Goal: Information Seeking & Learning: Compare options

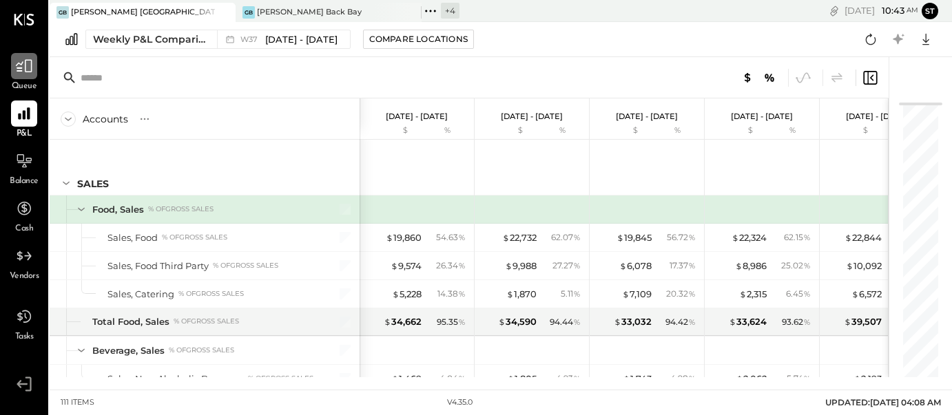
click at [25, 72] on icon at bounding box center [24, 66] width 18 height 18
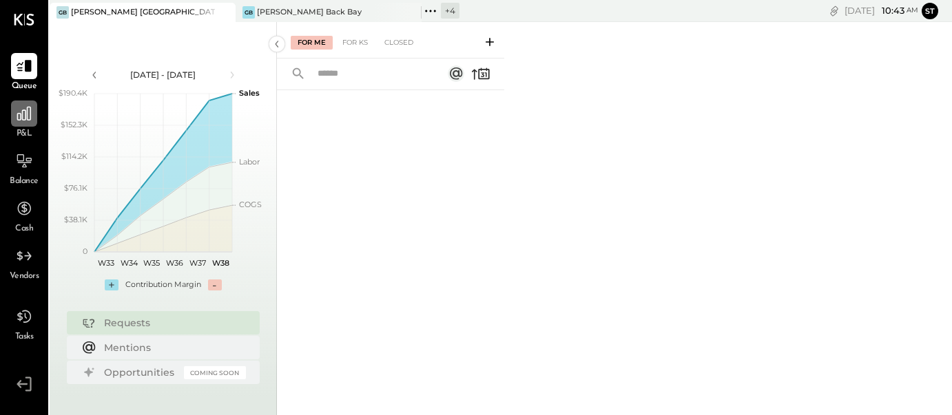
click at [21, 114] on icon at bounding box center [24, 114] width 18 height 18
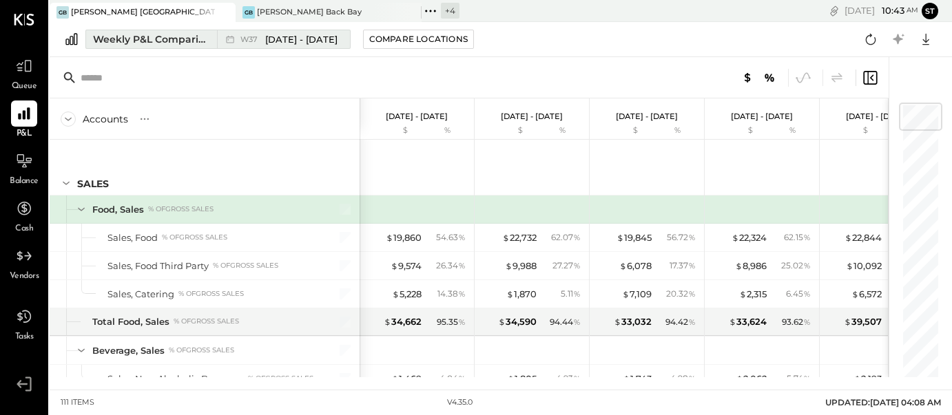
click at [292, 38] on span "Sep 8 - 14, 2025" at bounding box center [301, 39] width 72 height 13
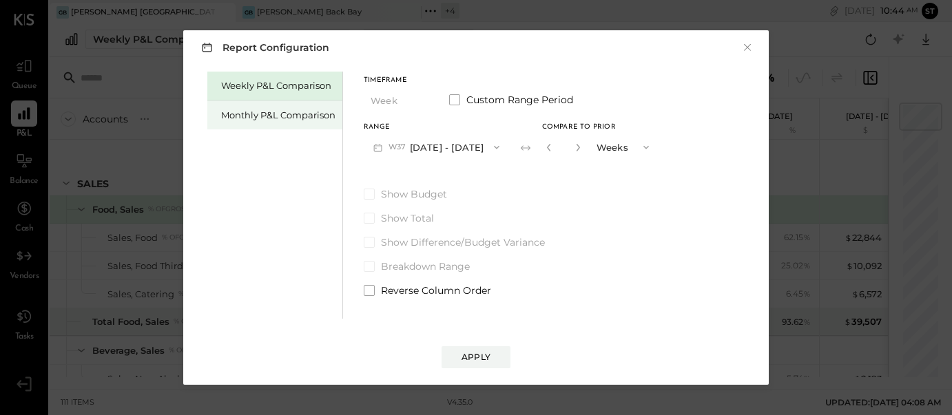
click at [285, 116] on div "Monthly P&L Comparison" at bounding box center [278, 115] width 114 height 13
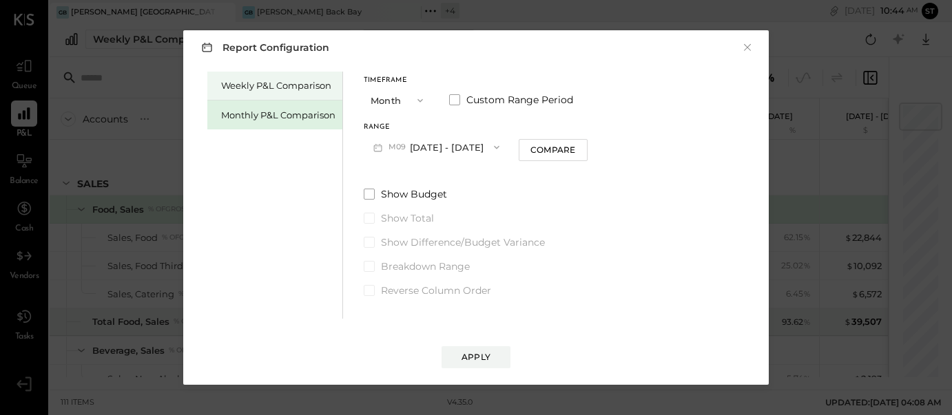
click at [291, 86] on div "Weekly P&L Comparison" at bounding box center [278, 85] width 114 height 13
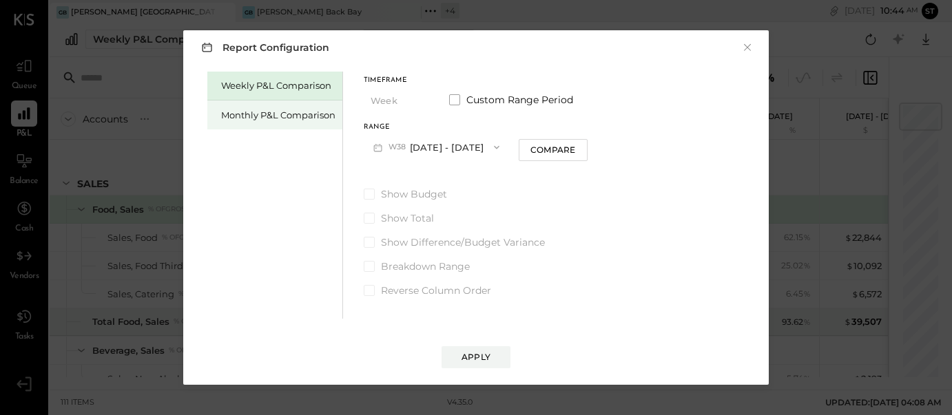
click at [249, 123] on div "Monthly P&L Comparison" at bounding box center [274, 115] width 135 height 29
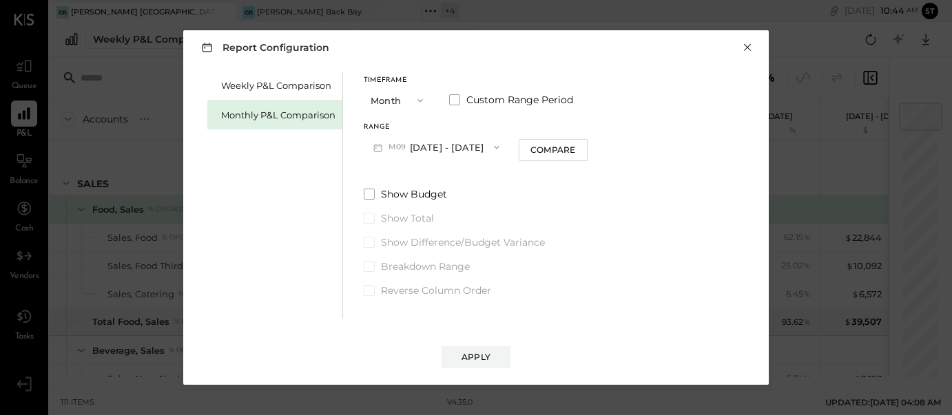
click at [747, 45] on button "×" at bounding box center [747, 48] width 12 height 14
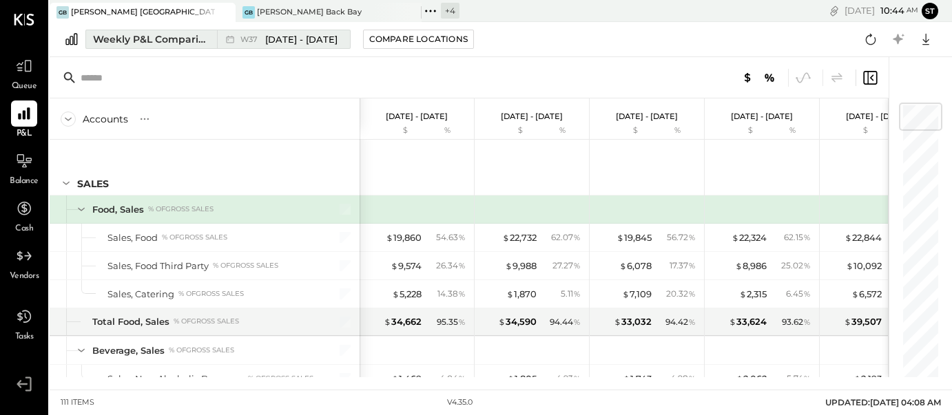
click at [302, 38] on span "Sep 8 - 14, 2025" at bounding box center [301, 39] width 72 height 13
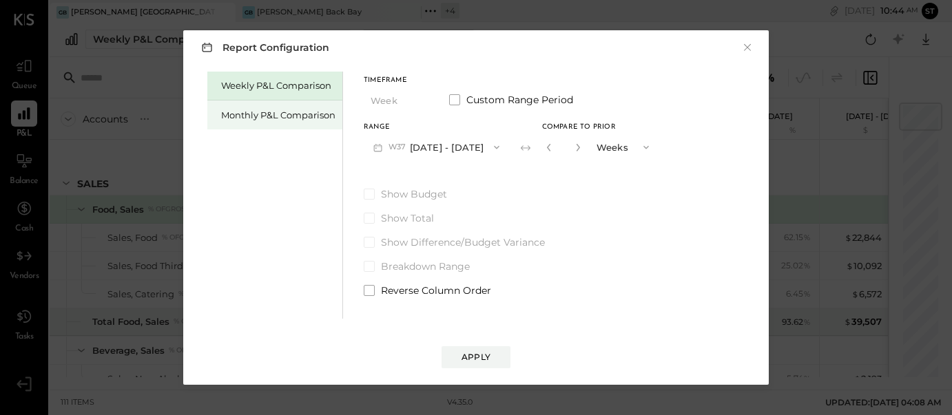
click at [249, 111] on div "Monthly P&L Comparison" at bounding box center [278, 115] width 114 height 13
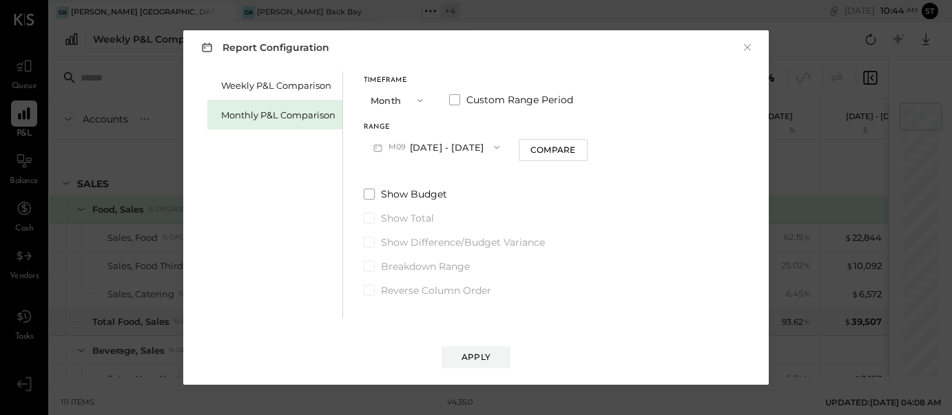
click at [410, 102] on span "button" at bounding box center [417, 100] width 18 height 11
click at [403, 167] on div "Year" at bounding box center [398, 174] width 68 height 25
click at [469, 360] on div "Apply" at bounding box center [476, 357] width 29 height 12
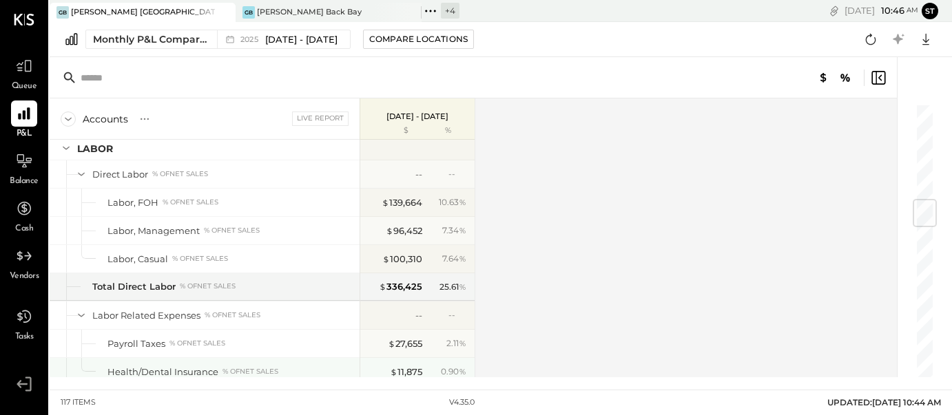
scroll to position [820, 0]
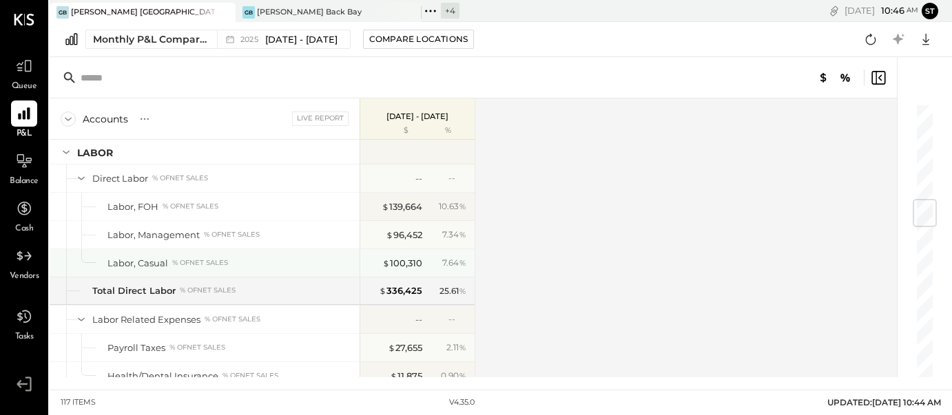
click at [216, 261] on div "% of NET SALES" at bounding box center [200, 263] width 56 height 10
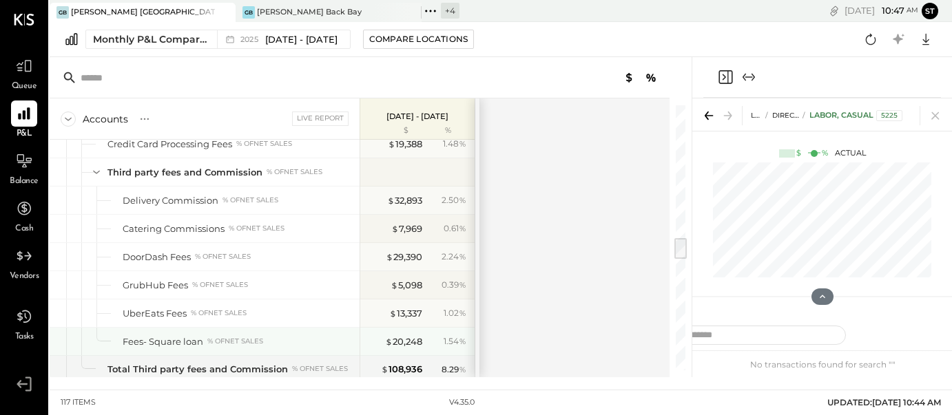
scroll to position [1560, 0]
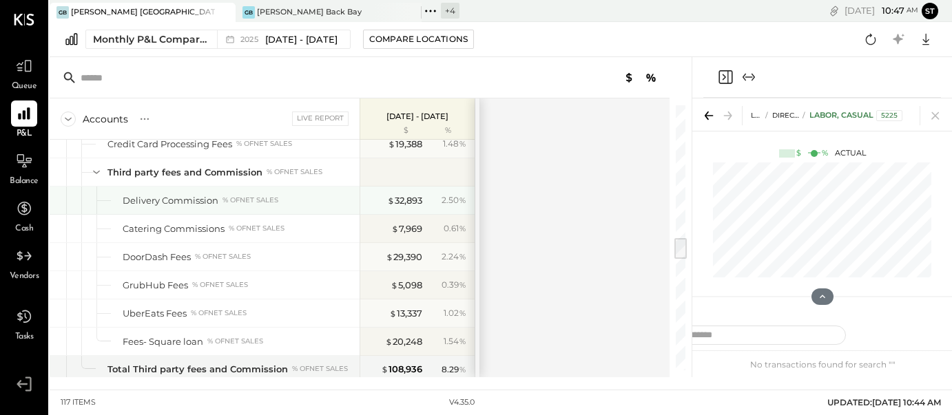
click at [192, 201] on div "Delivery Commission" at bounding box center [171, 200] width 96 height 13
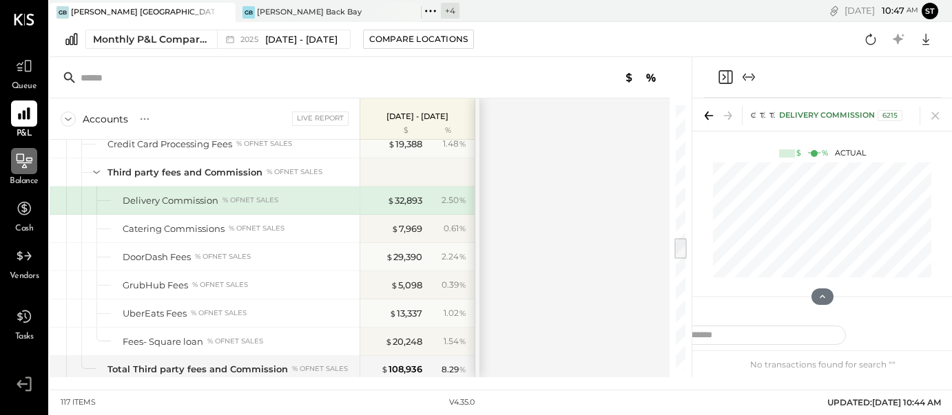
click at [20, 159] on icon at bounding box center [24, 161] width 18 height 18
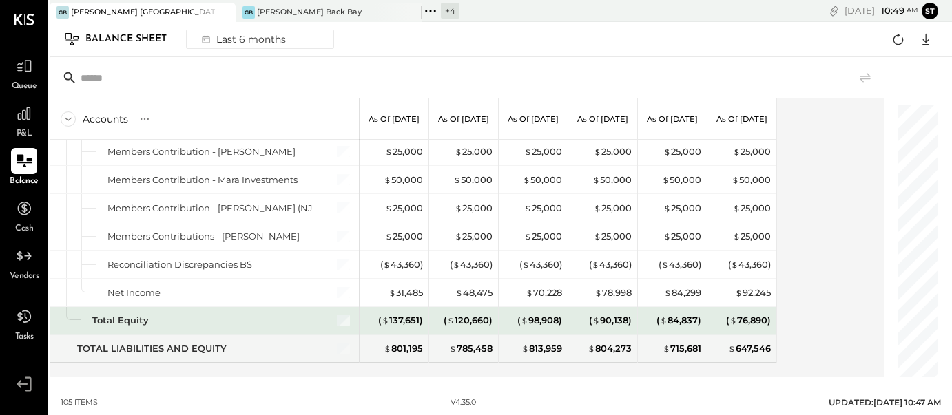
scroll to position [2761, 0]
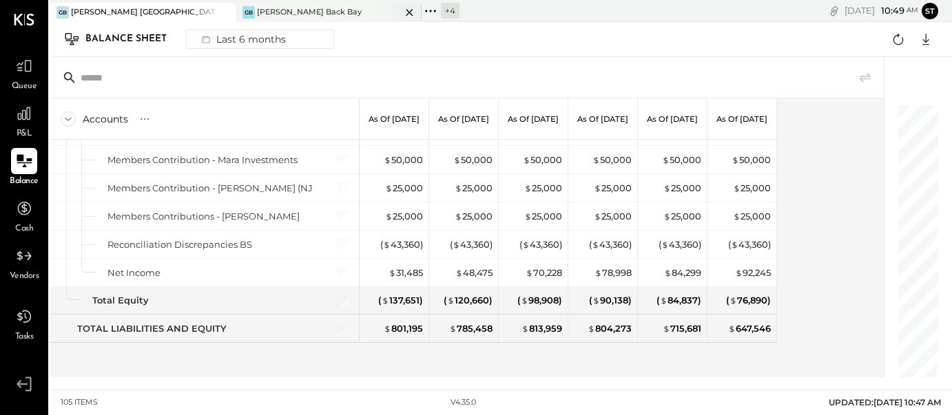
click at [299, 14] on div "[PERSON_NAME] Back Bay" at bounding box center [309, 12] width 105 height 11
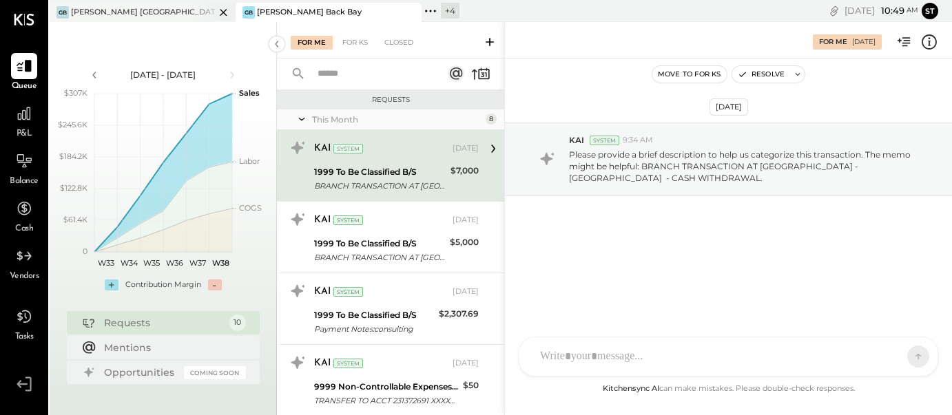
click at [176, 10] on div "GB Greco Burlington" at bounding box center [132, 12] width 165 height 12
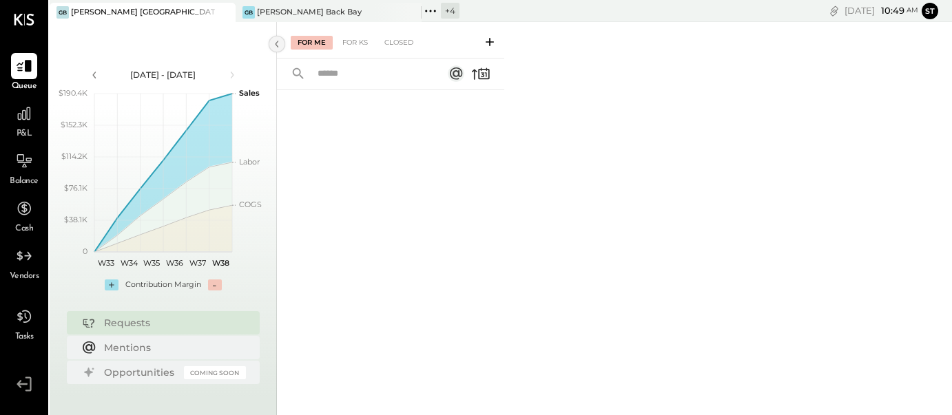
click at [277, 45] on icon at bounding box center [276, 44] width 3 height 7
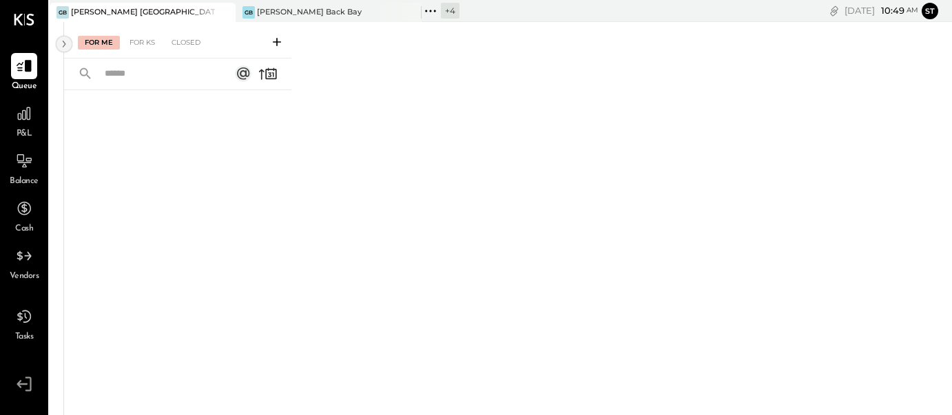
click at [63, 45] on icon at bounding box center [64, 44] width 15 height 25
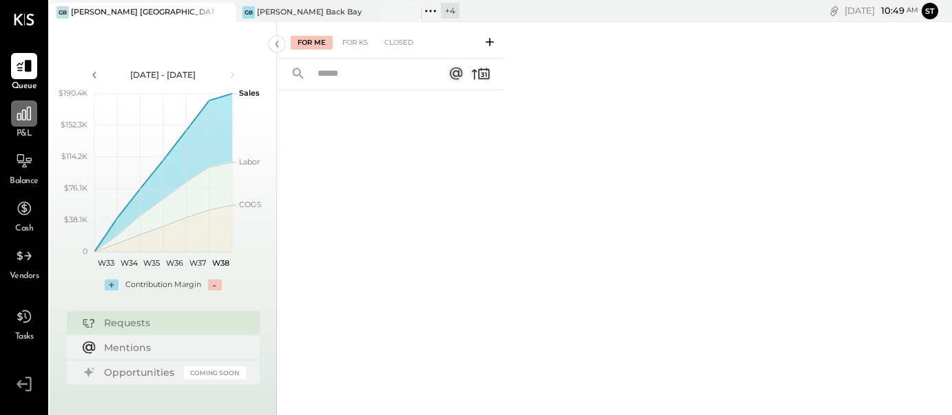
click at [26, 119] on icon at bounding box center [24, 114] width 18 height 18
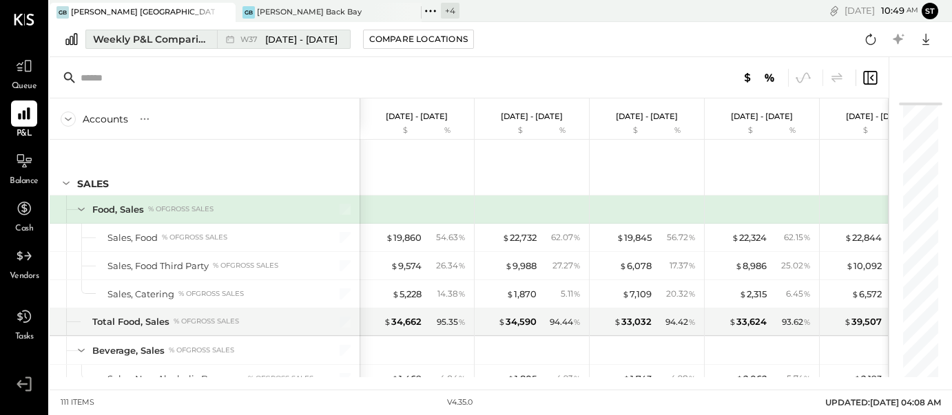
click at [277, 40] on span "Sep 8 - 14, 2025" at bounding box center [301, 39] width 72 height 13
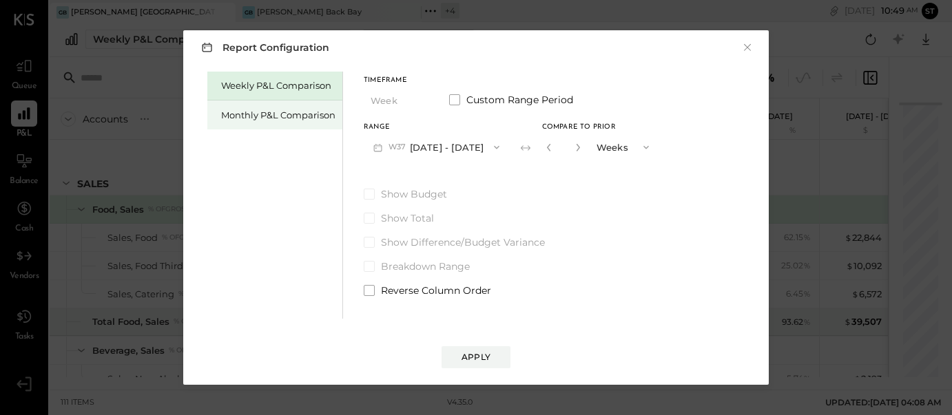
click at [278, 114] on div "Monthly P&L Comparison" at bounding box center [278, 115] width 114 height 13
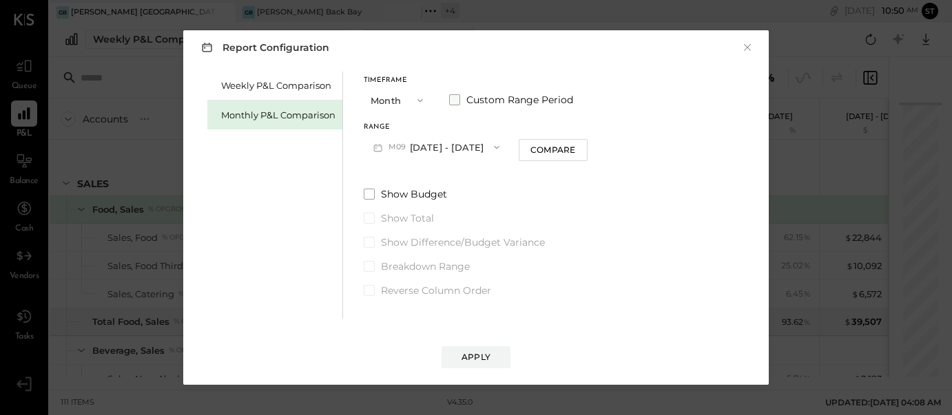
click at [453, 98] on span at bounding box center [454, 99] width 11 height 11
click at [453, 99] on span at bounding box center [454, 99] width 11 height 11
click at [415, 97] on icon "button" at bounding box center [420, 100] width 11 height 11
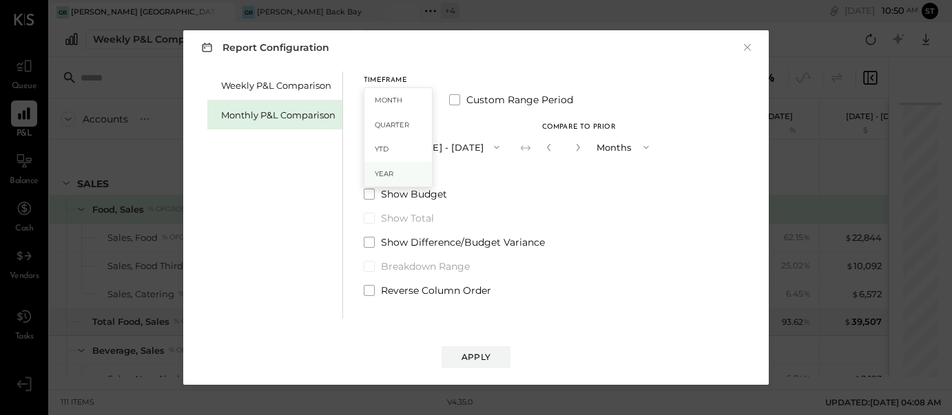
click at [390, 172] on span "Year" at bounding box center [384, 174] width 19 height 9
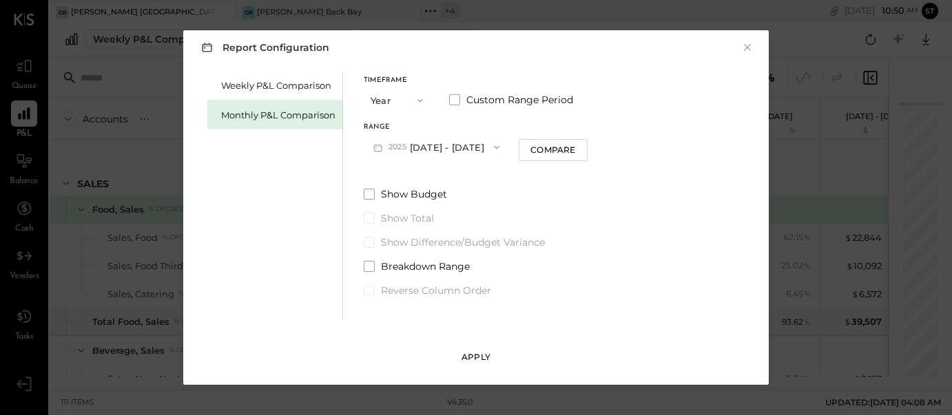
click at [480, 355] on div "Apply" at bounding box center [476, 357] width 29 height 12
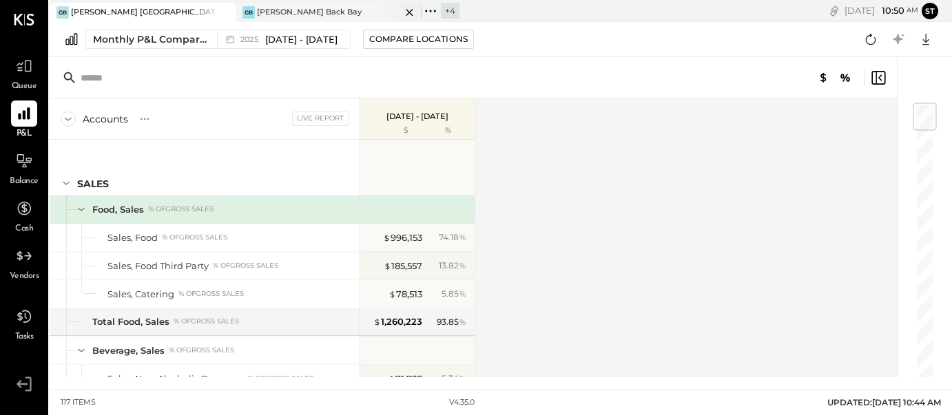
click at [311, 6] on div "GB Greco Back Bay" at bounding box center [318, 12] width 165 height 12
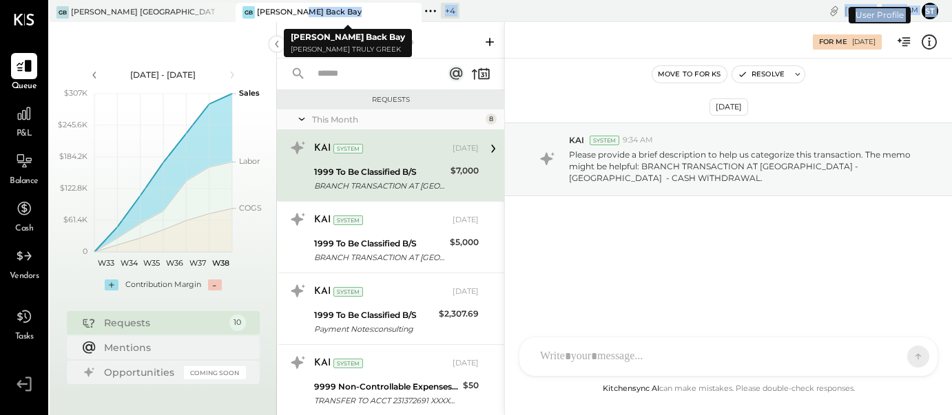
drag, startPoint x: 299, startPoint y: 9, endPoint x: 152, endPoint y: 35, distance: 149.1
click at [152, 35] on div "GB Greco Burlington GB Greco Back Bay + 4 Pinned Locations ( 2 ) Greco Burlingt…" at bounding box center [501, 207] width 903 height 415
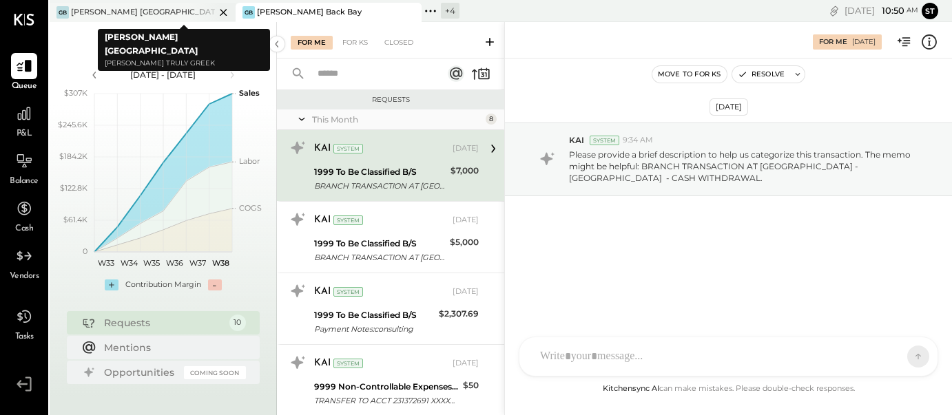
click at [225, 11] on icon at bounding box center [223, 12] width 7 height 7
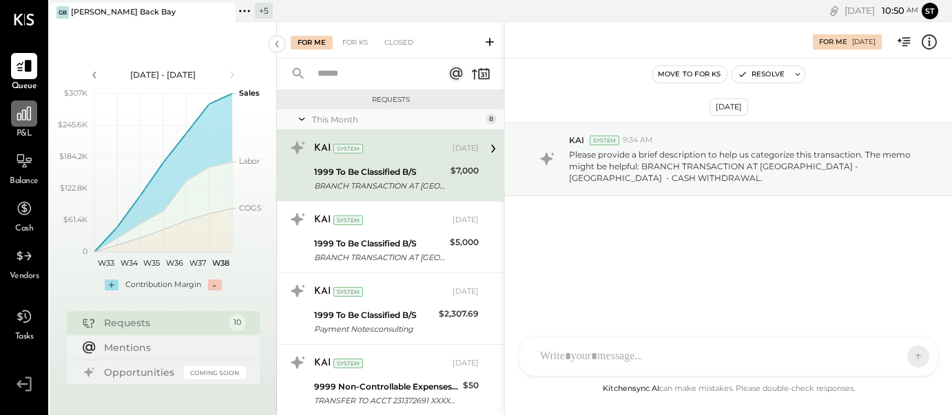
click at [17, 113] on icon at bounding box center [24, 114] width 18 height 18
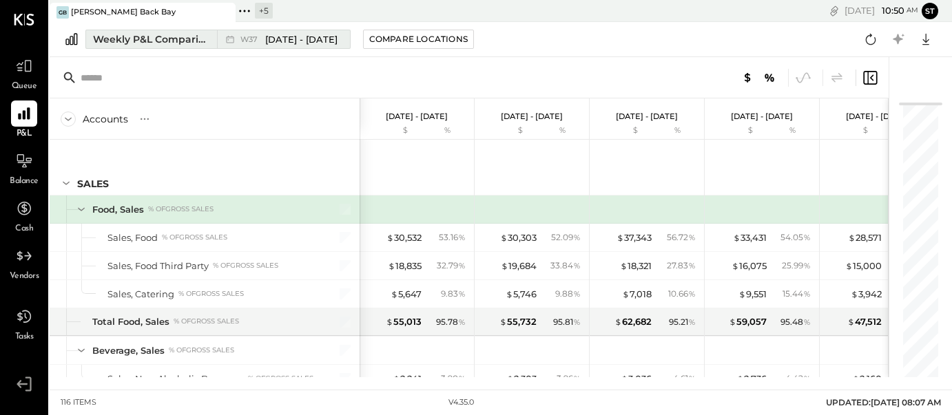
click at [322, 39] on span "Sep 8 - 14, 2025" at bounding box center [301, 39] width 72 height 13
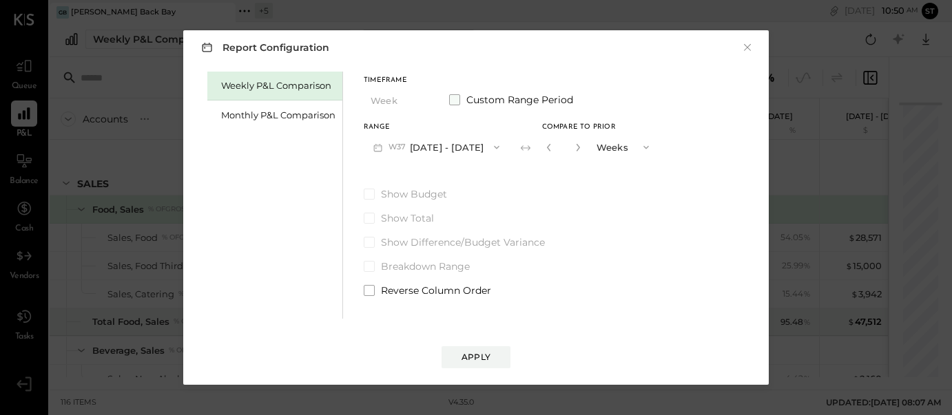
click at [454, 101] on span at bounding box center [454, 99] width 11 height 11
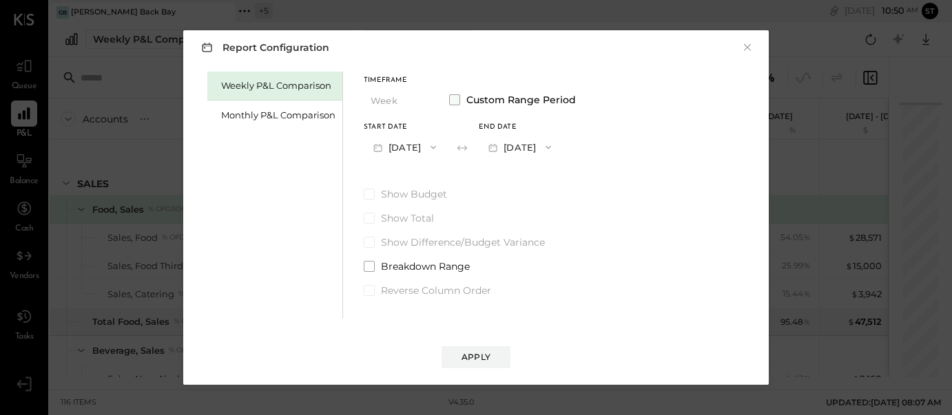
click at [454, 101] on span at bounding box center [454, 99] width 11 height 11
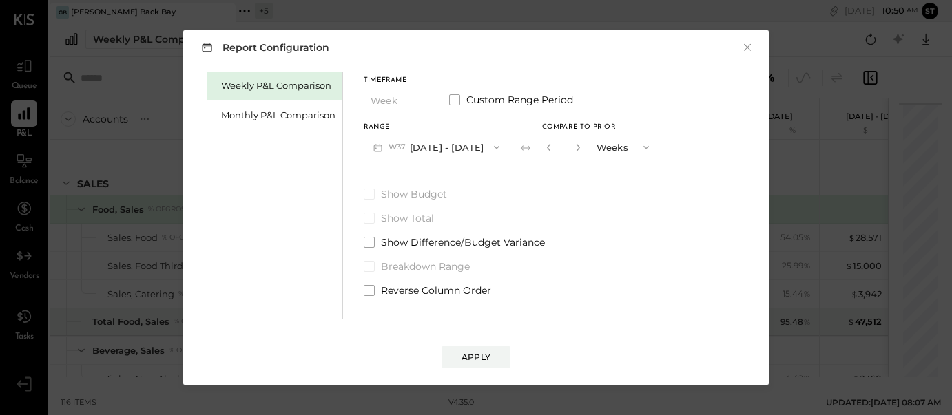
click at [440, 154] on button "W37 Sep 8 - 14, 2025" at bounding box center [436, 146] width 145 height 25
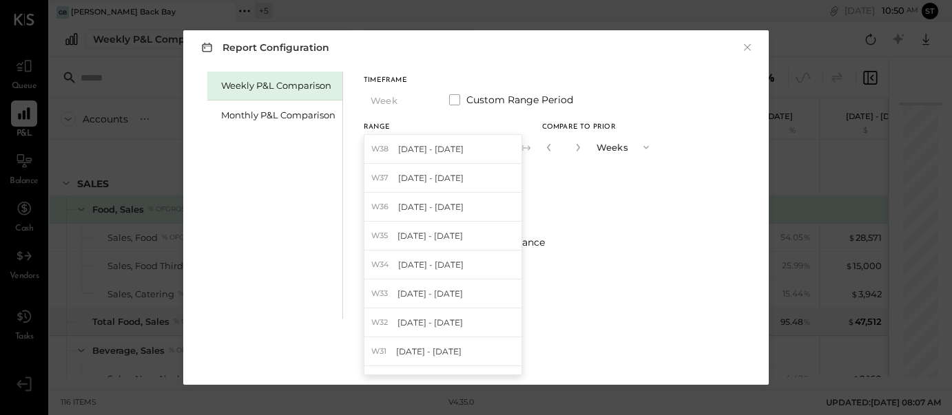
click at [421, 118] on div "Timeframe Week Custom Range Period Range W37 Sep 8 - 14, 2025 W38 Sep 15 - 21, …" at bounding box center [511, 118] width 295 height 83
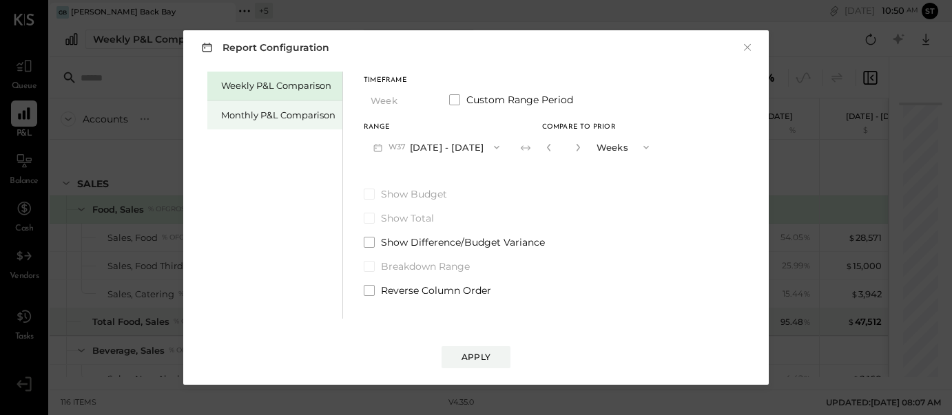
click at [313, 113] on div "Monthly P&L Comparison" at bounding box center [278, 115] width 114 height 13
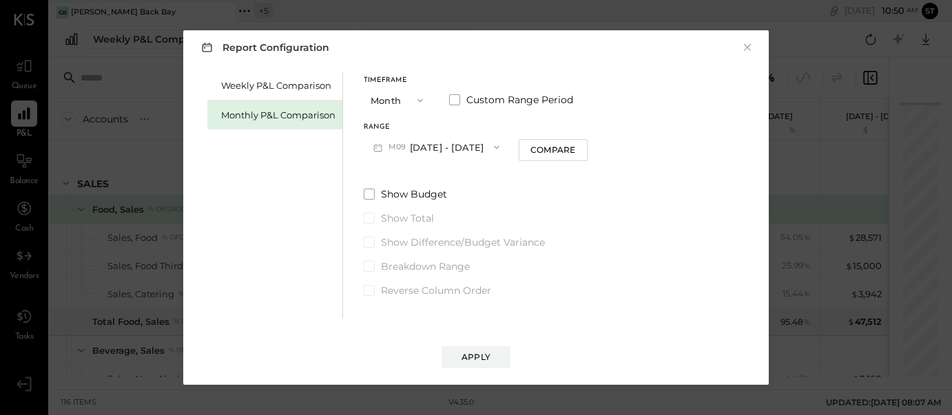
click at [419, 101] on icon "button" at bounding box center [421, 100] width 6 height 3
click at [394, 172] on div "Year" at bounding box center [398, 174] width 68 height 25
click at [478, 360] on div "Apply" at bounding box center [476, 357] width 29 height 12
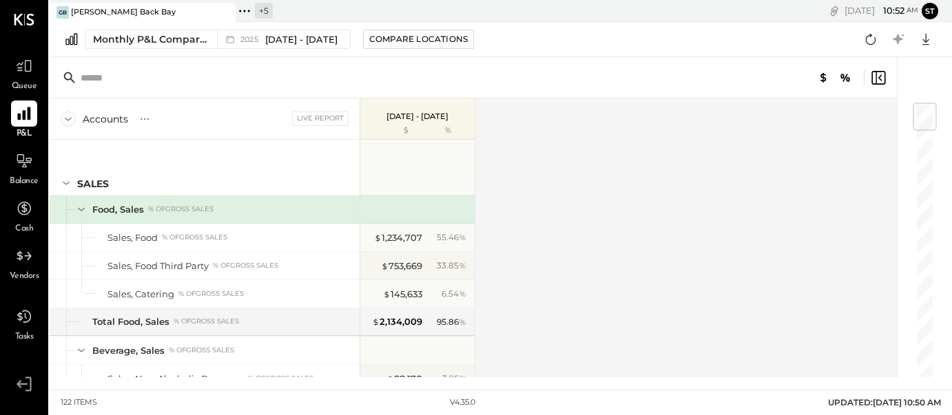
click at [30, 113] on icon at bounding box center [23, 113] width 13 height 13
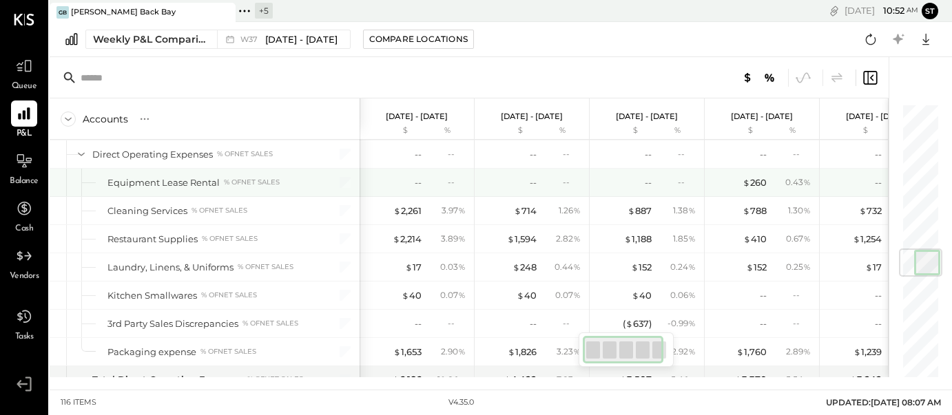
scroll to position [1238, 0]
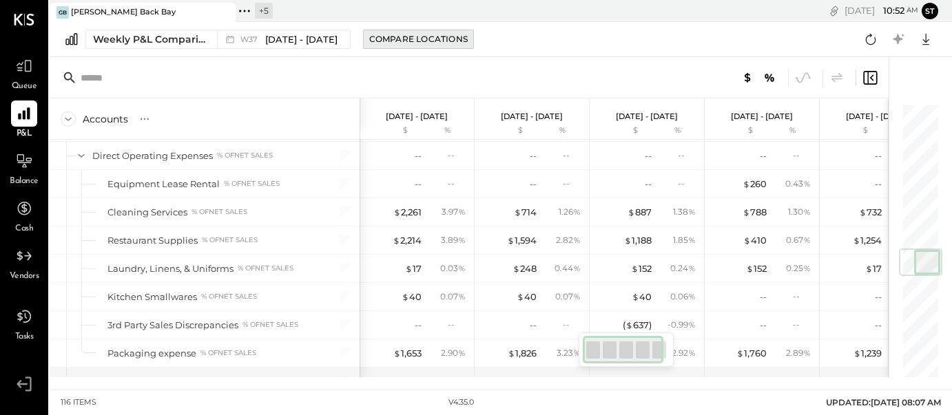
click at [409, 45] on div "Compare Locations" at bounding box center [418, 39] width 99 height 12
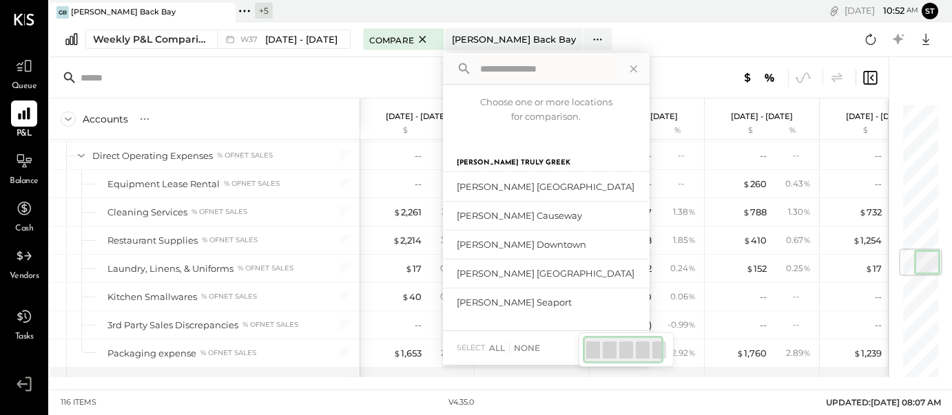
click at [303, 76] on div at bounding box center [469, 77] width 839 height 41
click at [504, 302] on div "[PERSON_NAME] Seaport" at bounding box center [503, 302] width 92 height 13
click at [575, 302] on div "add to compare" at bounding box center [594, 303] width 83 height 17
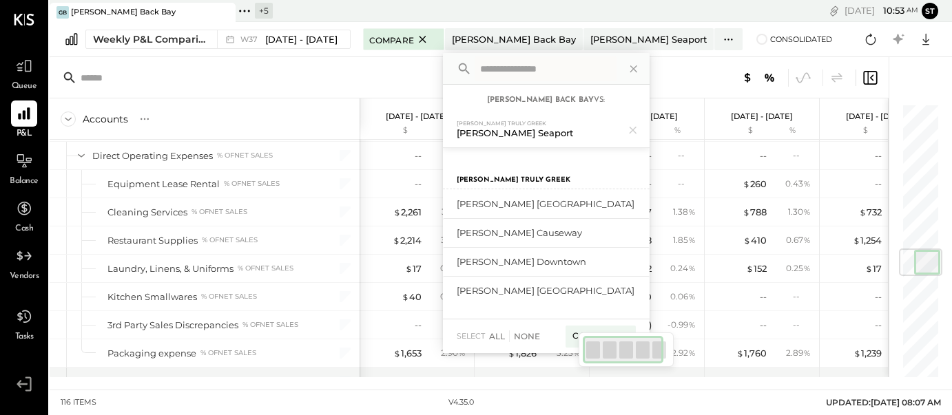
click at [414, 69] on div at bounding box center [469, 77] width 839 height 41
click at [415, 66] on div at bounding box center [469, 77] width 839 height 41
click at [415, 68] on div at bounding box center [469, 77] width 839 height 41
click at [573, 331] on div "Compare (1)" at bounding box center [601, 337] width 70 height 22
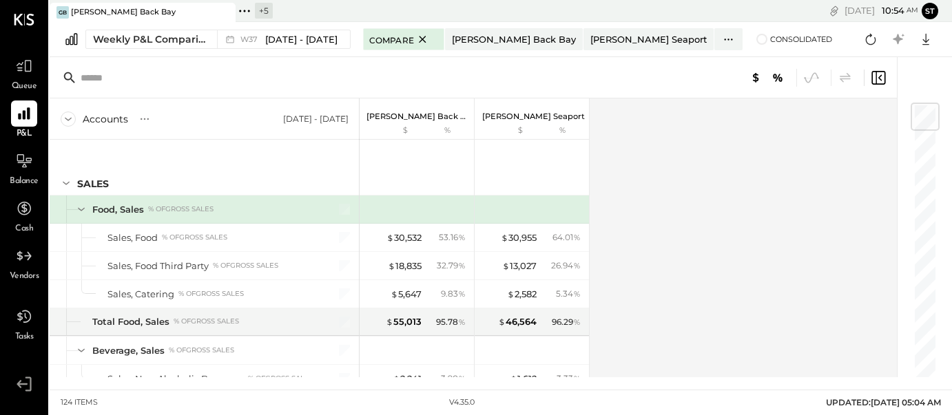
click at [295, 28] on div "Weekly P&L Comparison W37 Sep 8 - 14, 2025 Compare Greco Back Bay Greco Seaport…" at bounding box center [501, 39] width 903 height 35
click at [294, 38] on span "Sep 8 - 14, 2025" at bounding box center [301, 39] width 72 height 13
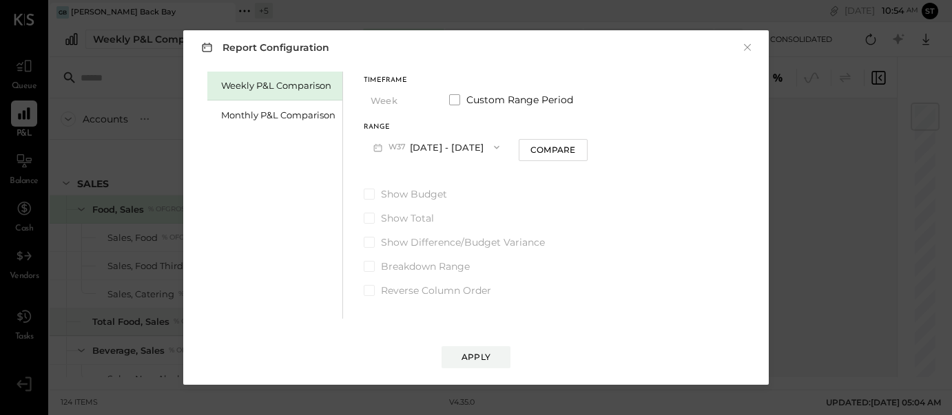
click at [494, 148] on icon "button" at bounding box center [497, 147] width 6 height 3
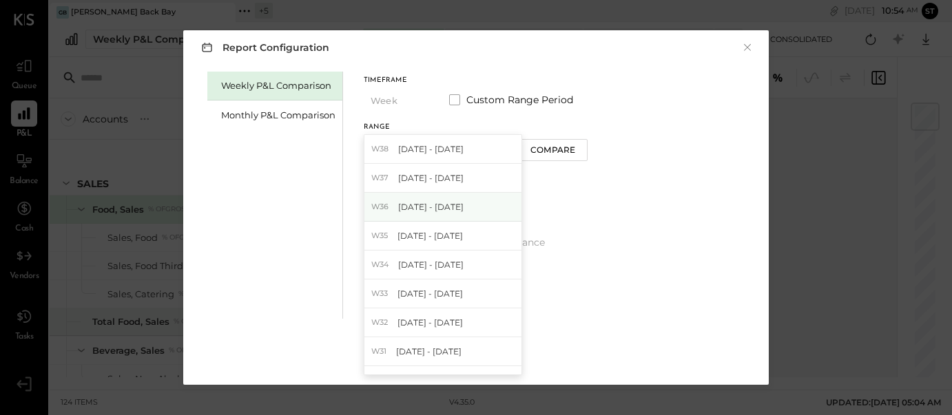
click at [472, 203] on div "W36 Sep 1 - 7, 2025" at bounding box center [442, 207] width 157 height 29
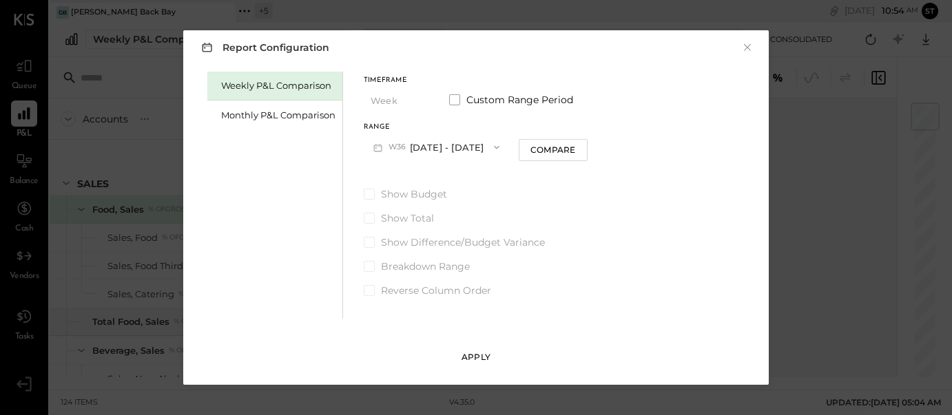
click at [491, 359] on button "Apply" at bounding box center [476, 358] width 69 height 22
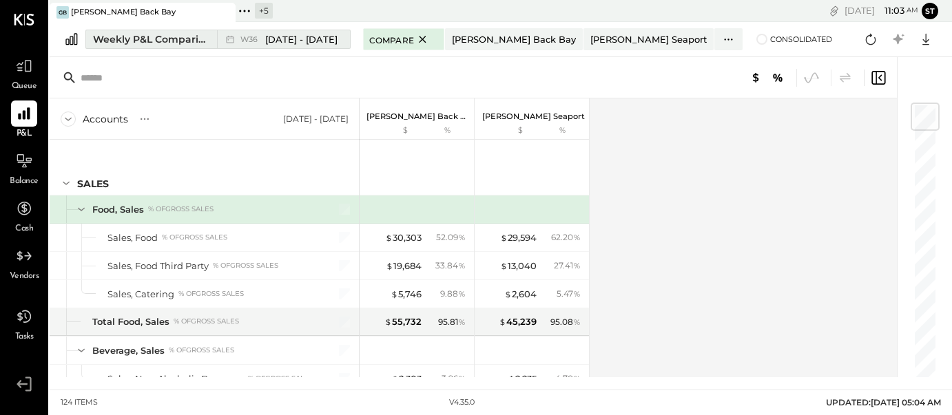
click at [294, 41] on span "Sep 1 - 7, 2025" at bounding box center [301, 39] width 72 height 13
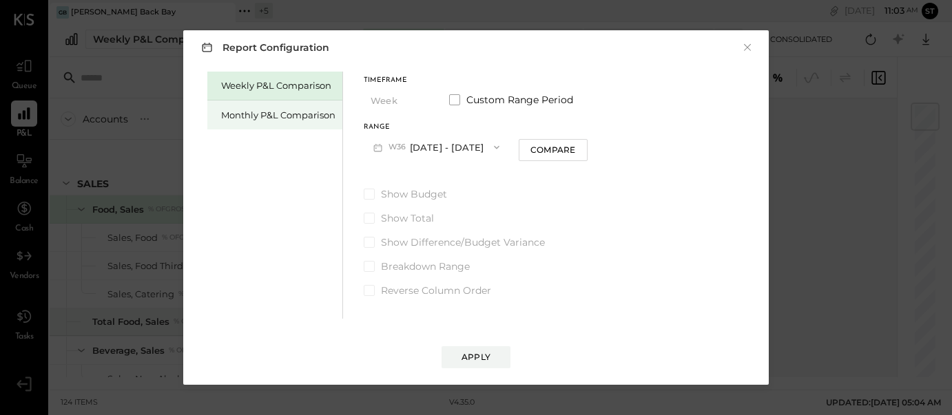
click at [296, 116] on div "Monthly P&L Comparison" at bounding box center [278, 115] width 114 height 13
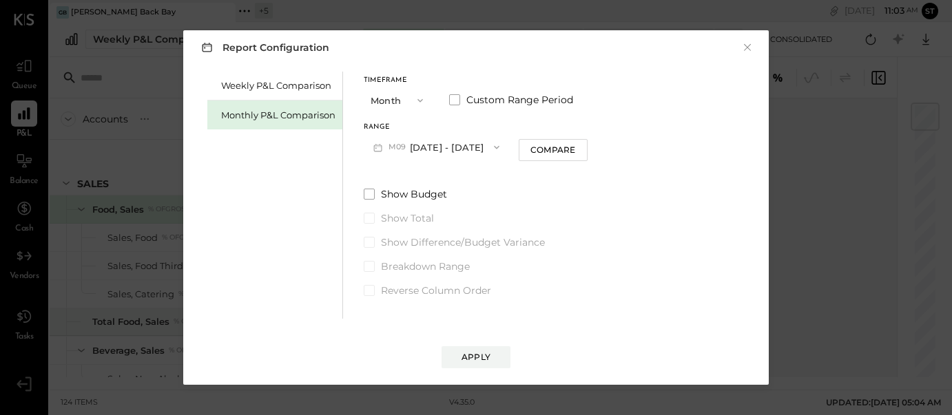
click at [418, 102] on icon "button" at bounding box center [420, 100] width 11 height 11
click at [392, 172] on span "Year" at bounding box center [384, 174] width 19 height 9
click at [565, 153] on div "Compare" at bounding box center [553, 150] width 45 height 12
click at [482, 358] on div "Apply" at bounding box center [476, 357] width 29 height 12
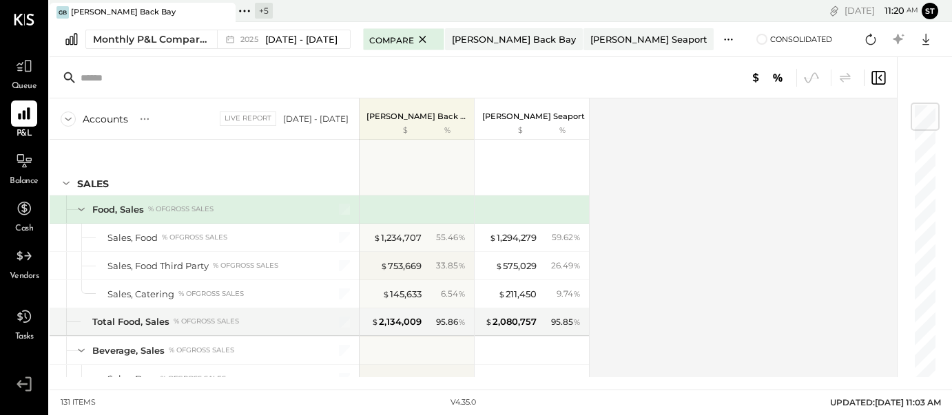
click at [721, 42] on icon at bounding box center [728, 39] width 14 height 14
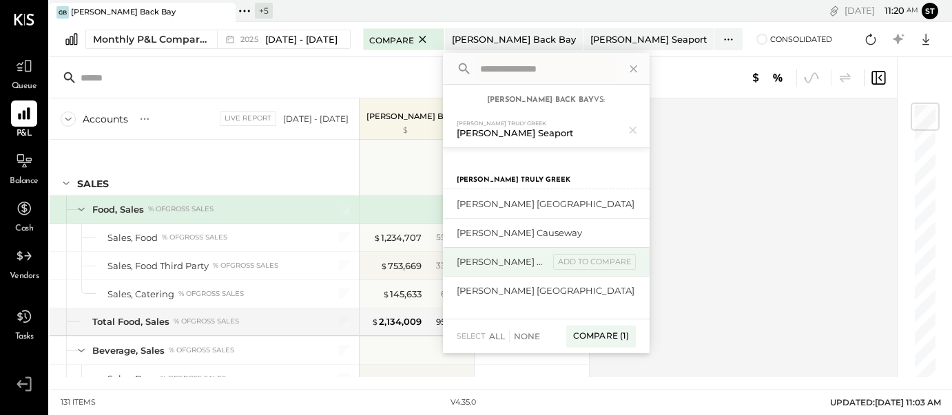
click at [549, 263] on div "[PERSON_NAME] Downtown" at bounding box center [503, 262] width 92 height 13
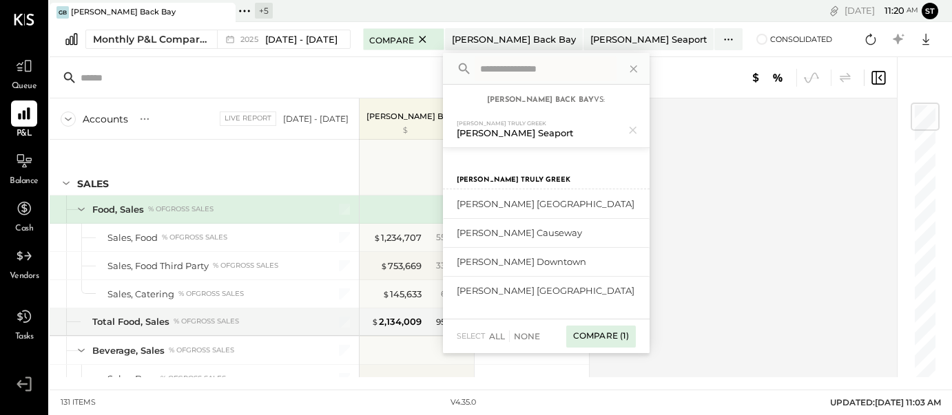
click at [609, 333] on div "Compare (1)" at bounding box center [601, 337] width 70 height 22
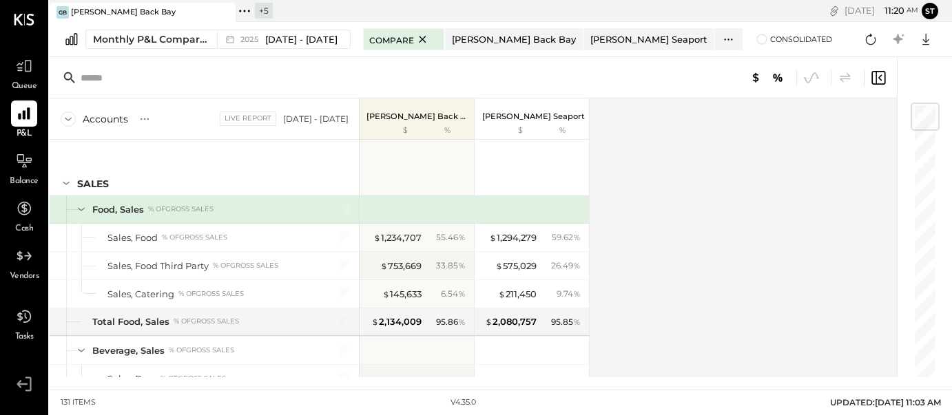
click at [535, 75] on div at bounding box center [705, 78] width 363 height 18
click at [721, 45] on icon at bounding box center [728, 39] width 14 height 14
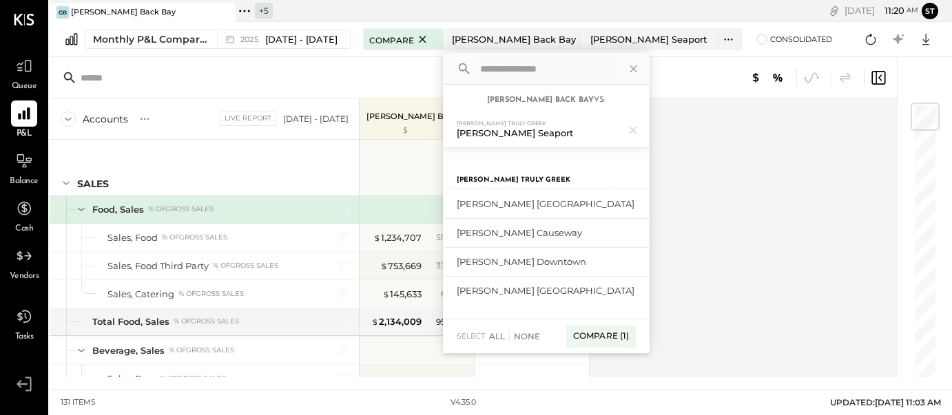
click at [701, 246] on div "Accounts S % GL Live Report Jan 1 - Sep 30, 2025 Greco Back Bay $ % Greco Seapo…" at bounding box center [475, 238] width 850 height 279
click at [505, 335] on div "All" at bounding box center [497, 337] width 16 height 12
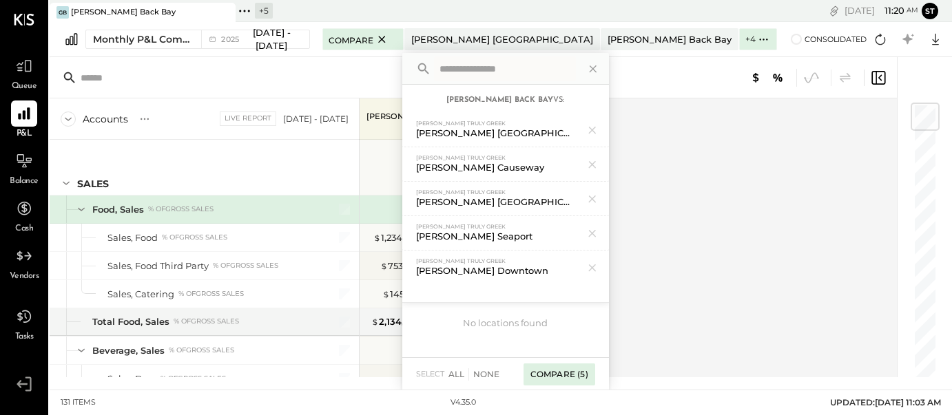
click at [595, 373] on div "Compare (5)" at bounding box center [560, 375] width 72 height 22
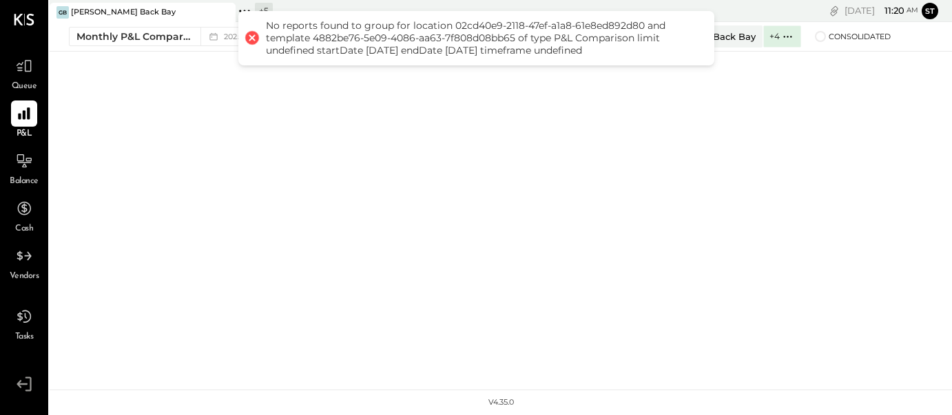
click at [200, 117] on div "GB Greco Back Bay + 5 Pinned Locations ( 1 ) Greco Back Bay Greco Truly Greek G…" at bounding box center [501, 195] width 903 height 390
click at [249, 38] on div at bounding box center [251, 37] width 19 height 19
click at [194, 40] on button "Monthly P&L Comparison 2025 Jan 1 - Dec 31, 2025" at bounding box center [201, 36] width 265 height 19
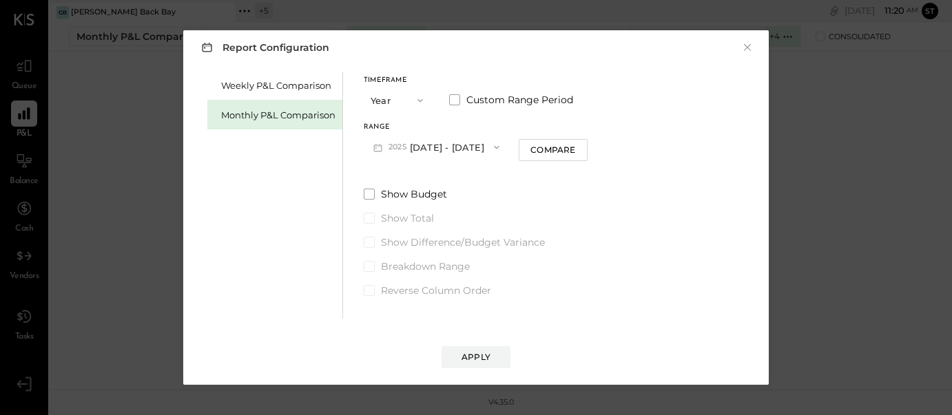
click at [417, 99] on icon "button" at bounding box center [420, 100] width 11 height 11
click at [402, 119] on div "Quarter" at bounding box center [398, 125] width 68 height 25
click at [476, 358] on div "Apply" at bounding box center [476, 357] width 29 height 12
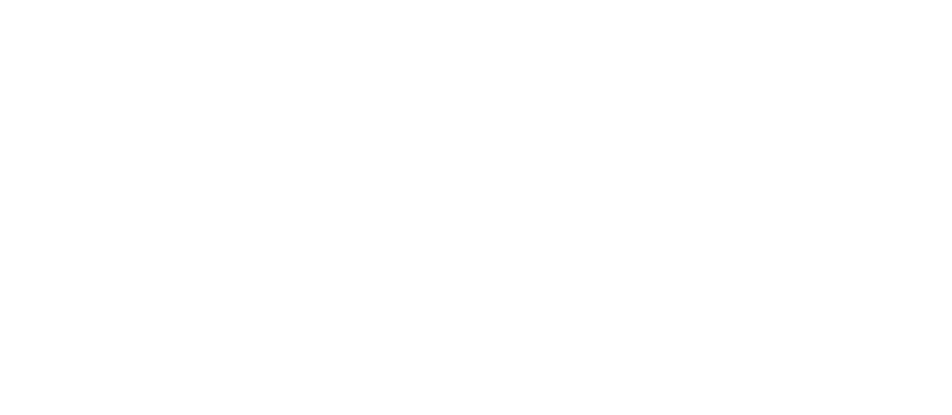
click at [602, 0] on html at bounding box center [476, 0] width 952 height 0
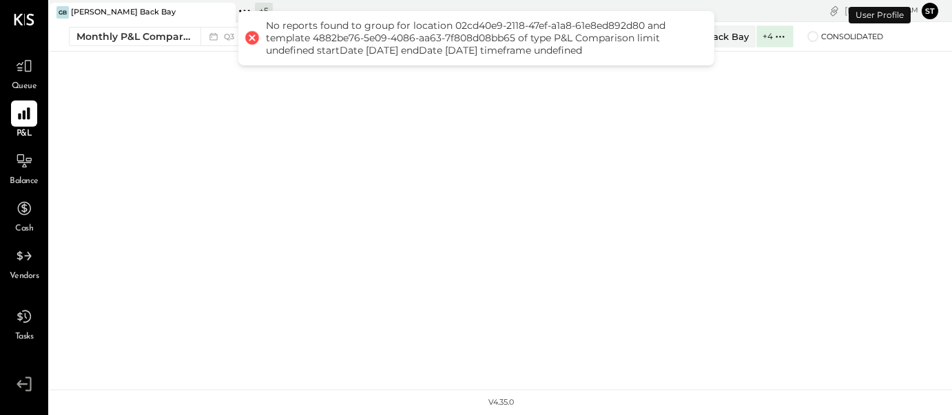
click at [251, 32] on div at bounding box center [251, 37] width 19 height 19
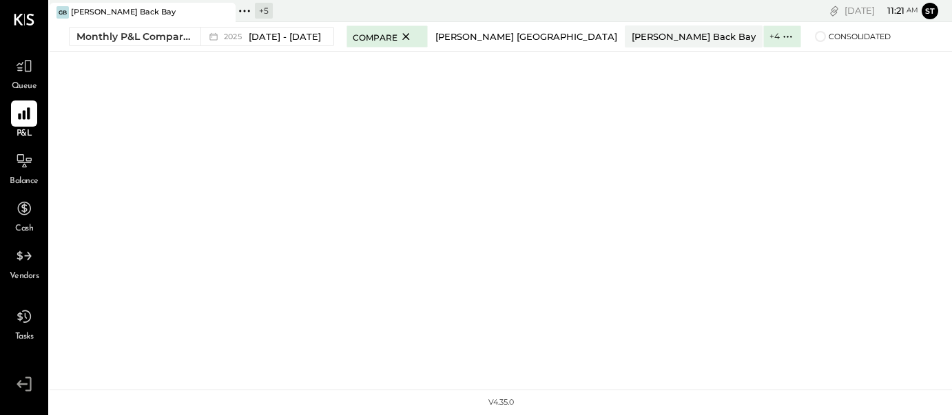
click at [479, 37] on div "[PERSON_NAME] [GEOGRAPHIC_DATA]" at bounding box center [526, 36] width 182 height 13
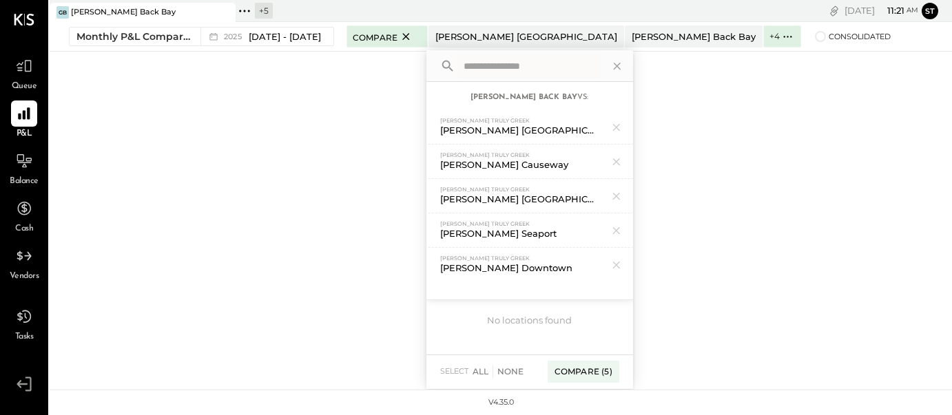
click at [573, 93] on div "[PERSON_NAME] Back Bay vs:" at bounding box center [530, 96] width 207 height 28
click at [356, 132] on div "GB [PERSON_NAME] Back Bay + 5 Pinned Locations ( 1 ) [PERSON_NAME] Back Bay [PE…" at bounding box center [501, 195] width 903 height 390
click at [300, 39] on span "[DATE] - [DATE]" at bounding box center [285, 36] width 72 height 13
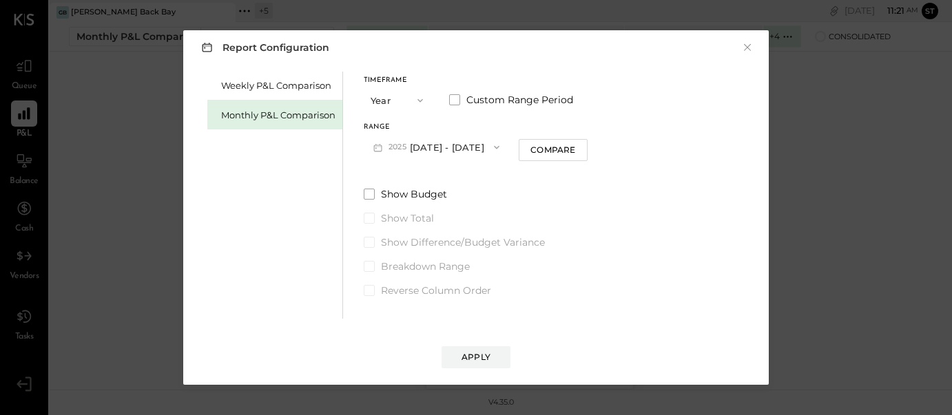
click at [419, 98] on icon "button" at bounding box center [420, 100] width 11 height 11
click at [394, 100] on span "Month" at bounding box center [389, 100] width 28 height 9
click at [473, 360] on div "Apply" at bounding box center [476, 357] width 29 height 12
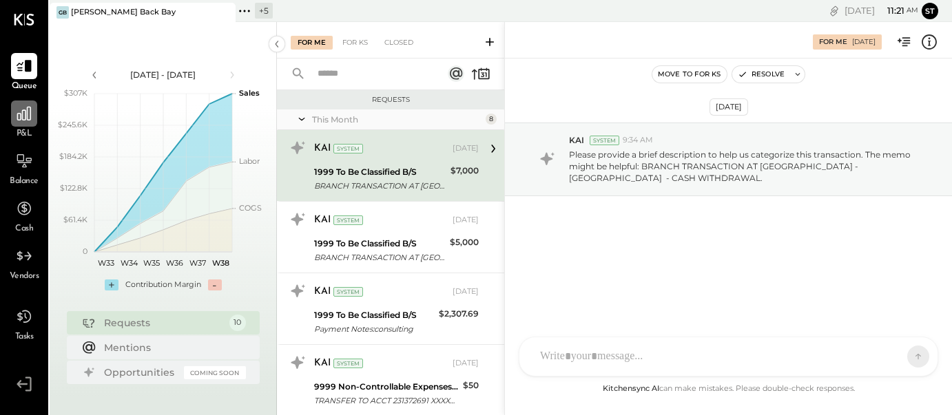
click at [25, 118] on icon at bounding box center [24, 114] width 14 height 14
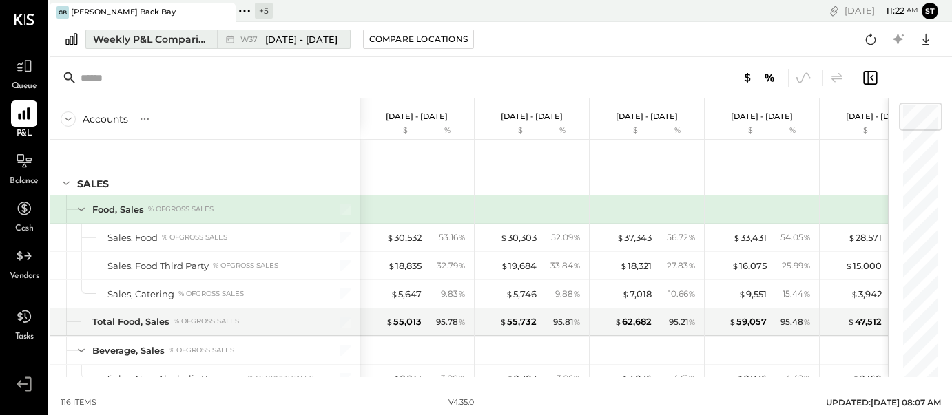
click at [295, 38] on span "Sep 8 - 14, 2025" at bounding box center [301, 39] width 72 height 13
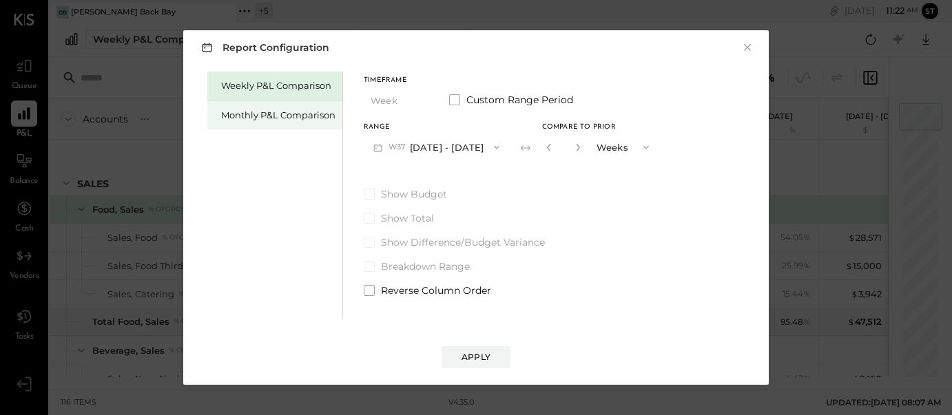
click at [313, 117] on div "Monthly P&L Comparison" at bounding box center [278, 115] width 114 height 13
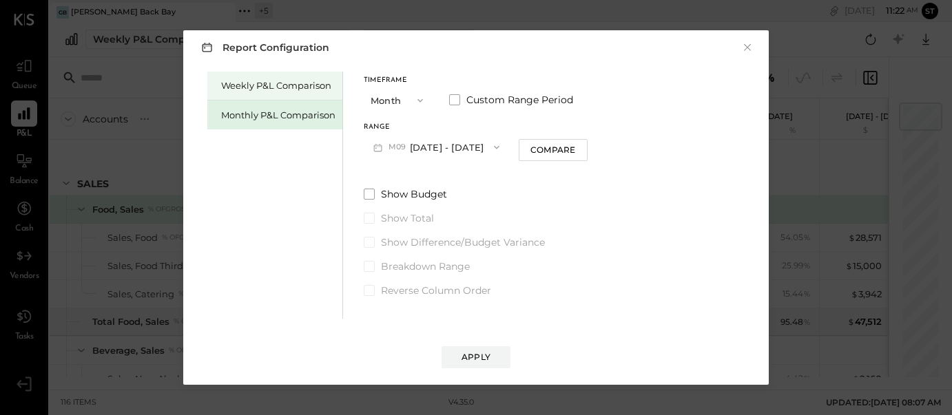
click at [314, 81] on div "Weekly P&L Comparison" at bounding box center [278, 85] width 114 height 13
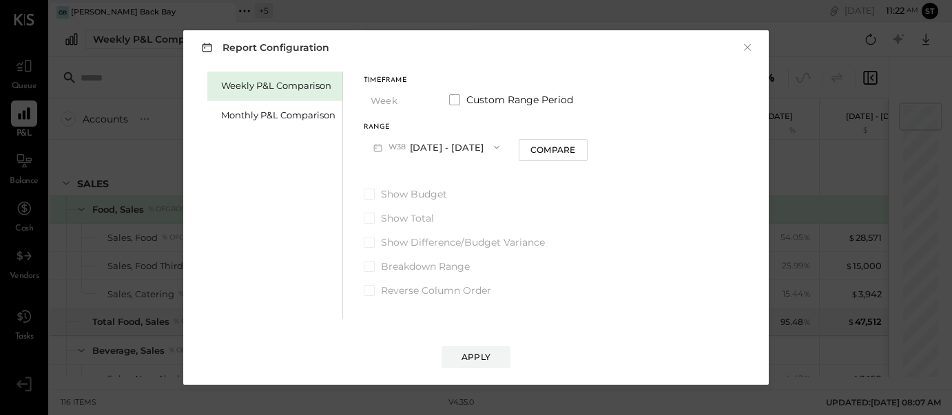
click at [435, 148] on button "W38 Sep 15 - 21, 2025" at bounding box center [436, 146] width 145 height 25
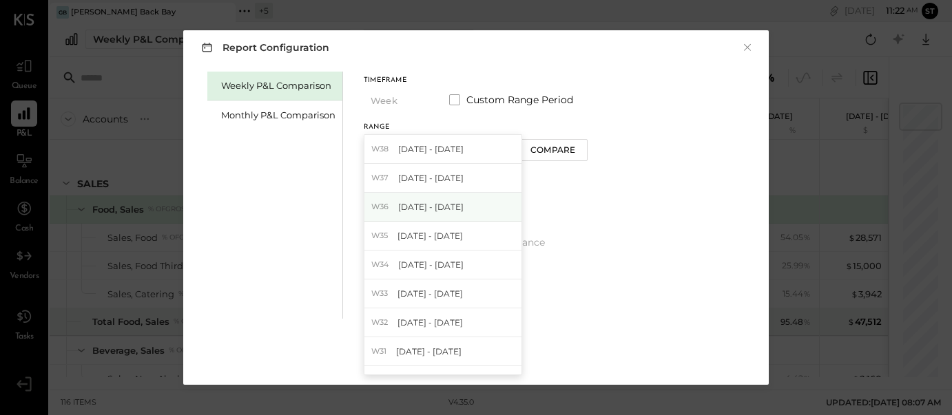
click at [433, 209] on span "Sep 1 - 7, 2025" at bounding box center [430, 207] width 65 height 12
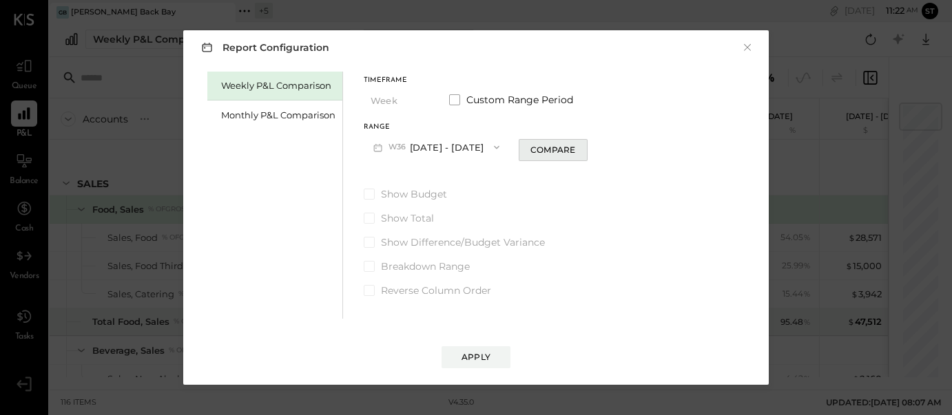
click at [544, 142] on button "Compare" at bounding box center [553, 150] width 69 height 22
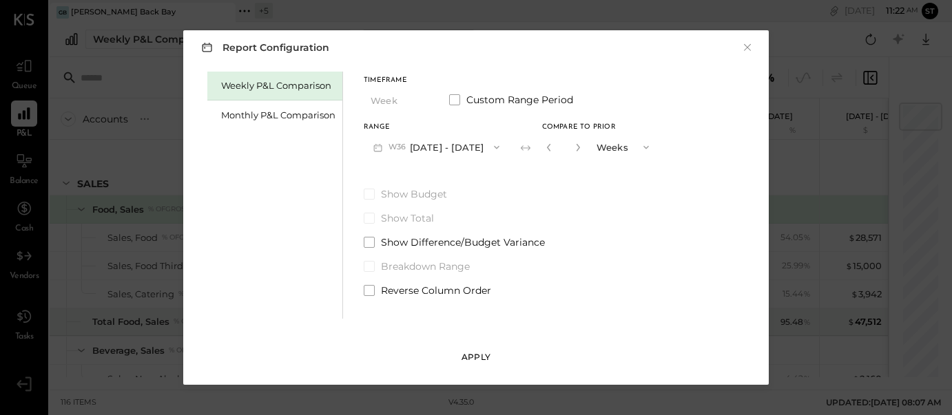
click at [482, 358] on div "Apply" at bounding box center [476, 357] width 29 height 12
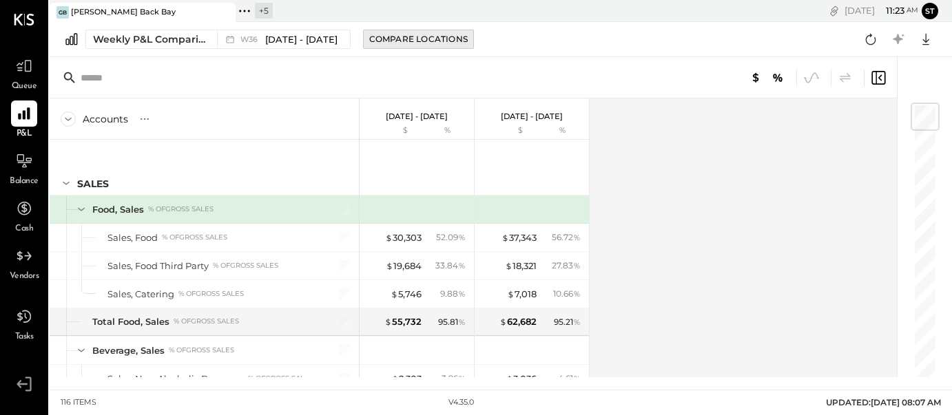
click at [384, 43] on div "Compare Locations" at bounding box center [418, 39] width 99 height 12
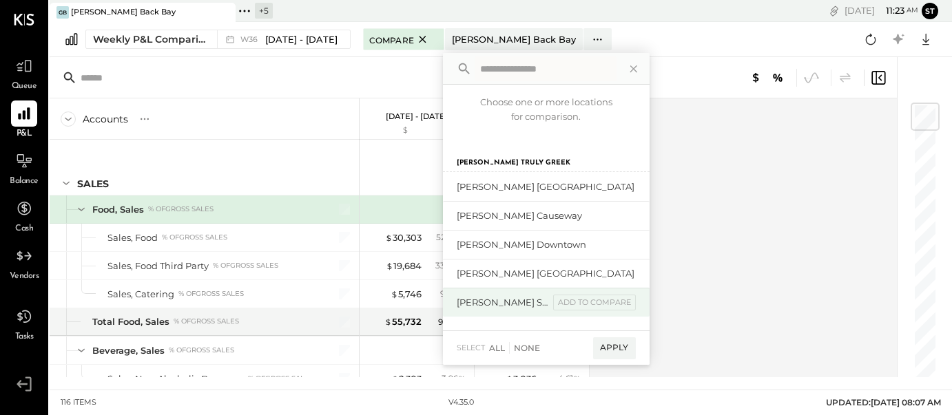
click at [517, 301] on div "[PERSON_NAME] Seaport" at bounding box center [503, 302] width 92 height 13
click at [599, 348] on div "Apply" at bounding box center [614, 349] width 43 height 22
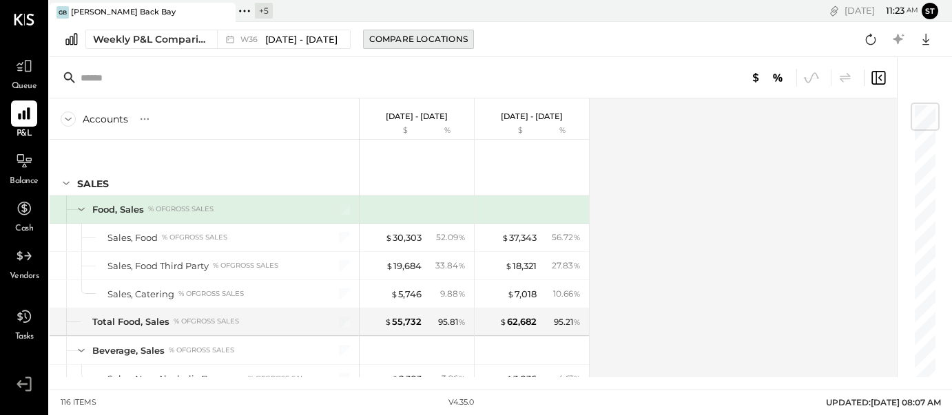
click at [433, 43] on div "Compare Locations" at bounding box center [418, 39] width 99 height 12
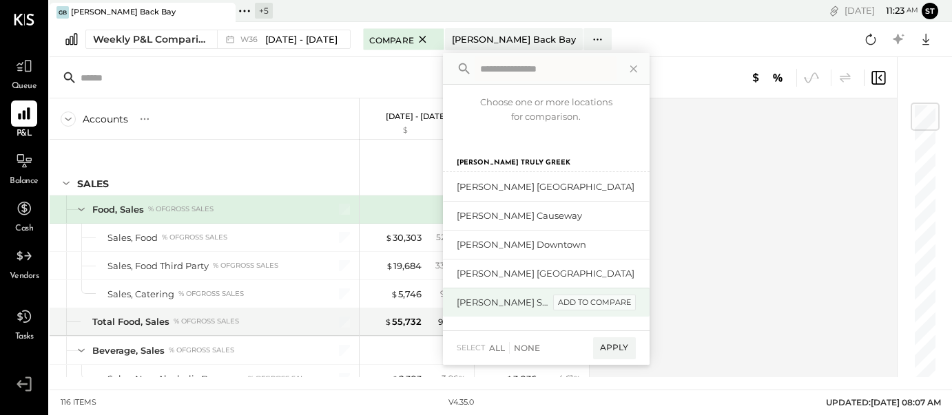
click at [587, 299] on div "add to compare" at bounding box center [594, 303] width 83 height 17
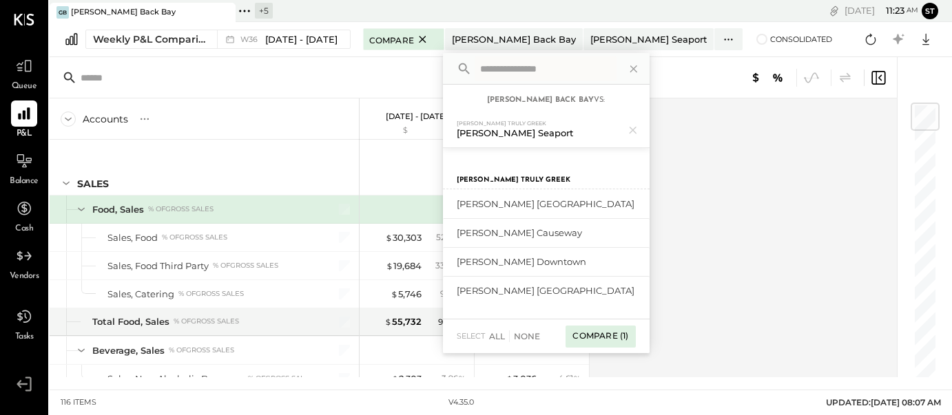
click at [593, 338] on div "Compare (1)" at bounding box center [601, 337] width 70 height 22
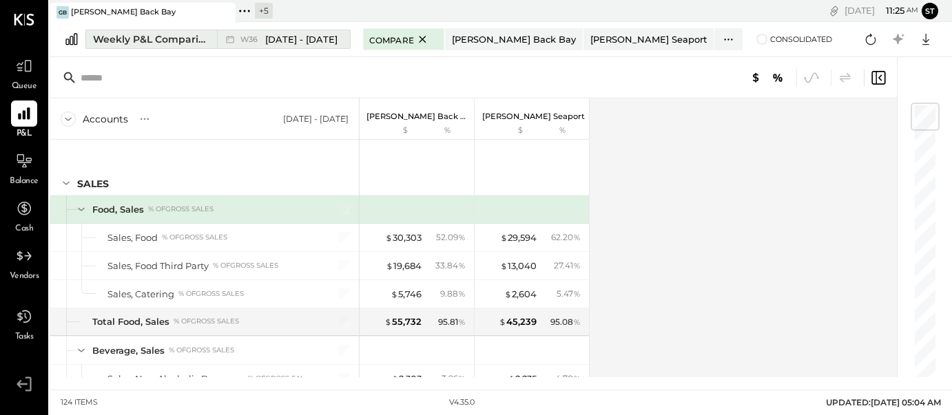
click at [280, 41] on span "Sep 1 - 7, 2025" at bounding box center [301, 39] width 72 height 13
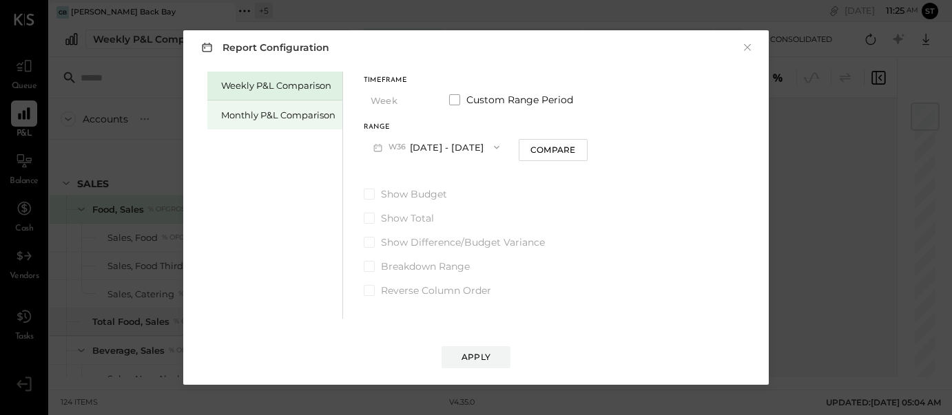
click at [295, 112] on div "Monthly P&L Comparison" at bounding box center [278, 115] width 114 height 13
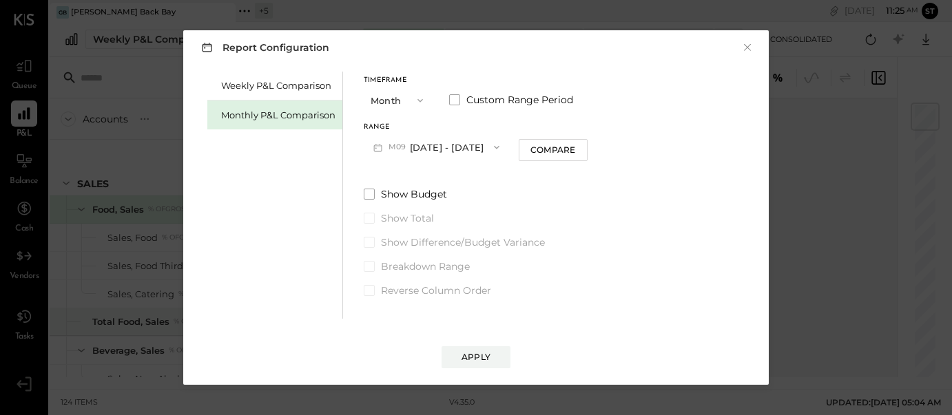
click at [420, 101] on icon "button" at bounding box center [421, 100] width 6 height 3
click at [406, 123] on span "Quarter" at bounding box center [392, 125] width 34 height 9
click at [557, 145] on div "Compare" at bounding box center [546, 150] width 45 height 12
click at [484, 358] on div "Apply" at bounding box center [476, 357] width 29 height 12
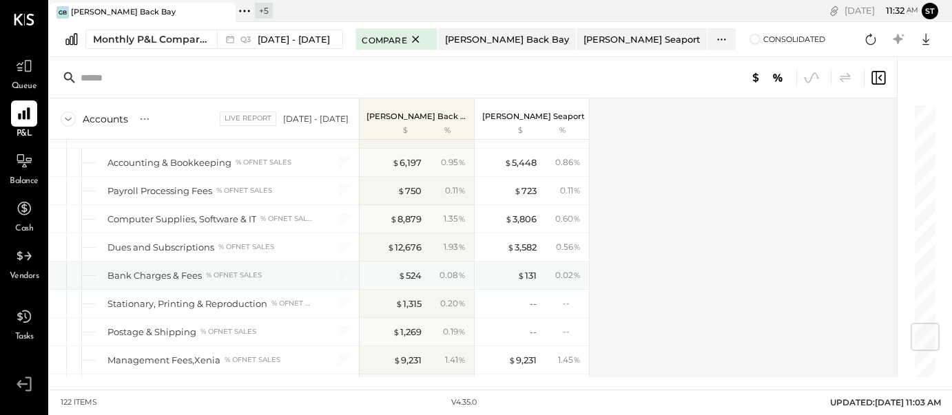
scroll to position [1882, 0]
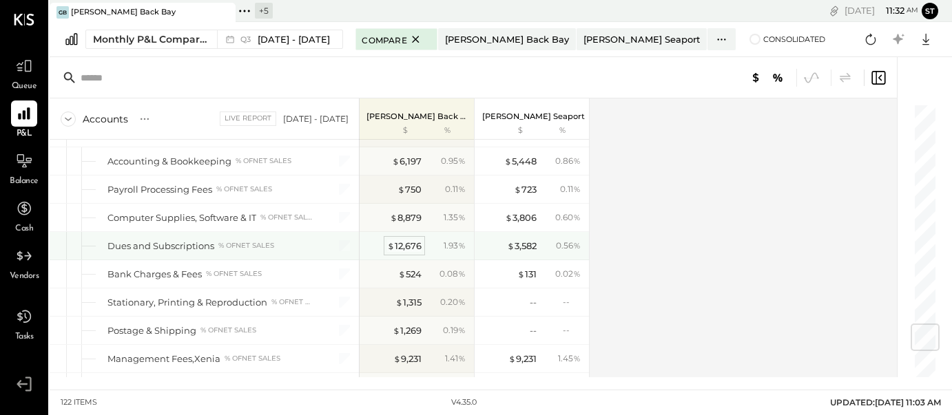
click at [402, 247] on div "$ 12,676" at bounding box center [404, 246] width 34 height 13
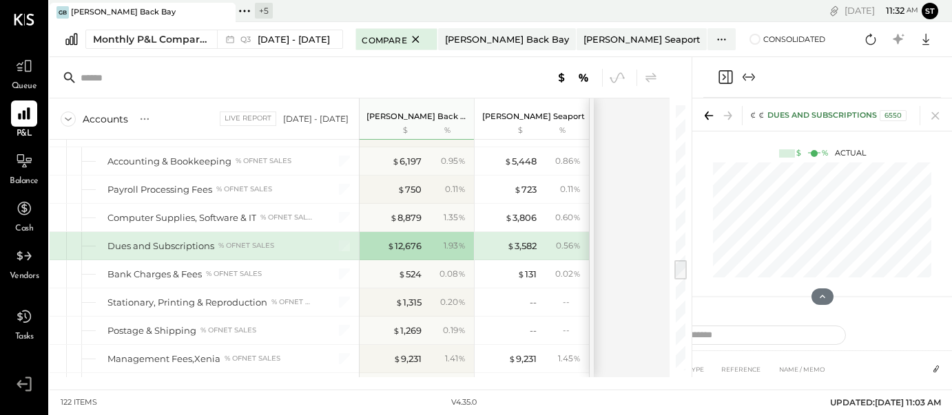
click at [892, 114] on div "6550" at bounding box center [893, 115] width 27 height 11
click at [87, 245] on div "Dues and Subscriptions % of NET SALES" at bounding box center [204, 246] width 309 height 28
click at [25, 171] on div at bounding box center [24, 161] width 26 height 26
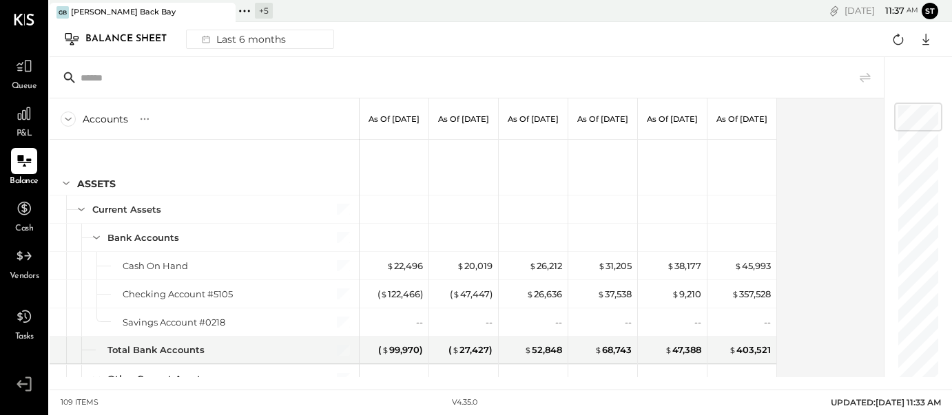
click at [65, 120] on icon at bounding box center [68, 119] width 15 height 15
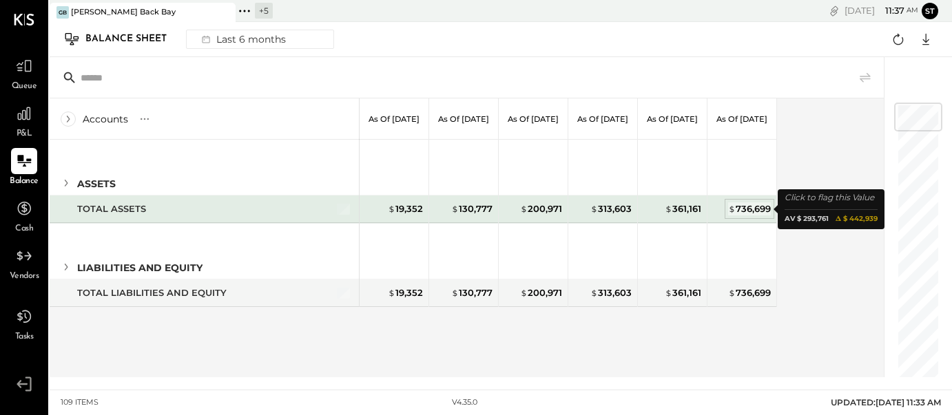
click at [752, 212] on div "$ 736,699" at bounding box center [749, 209] width 43 height 13
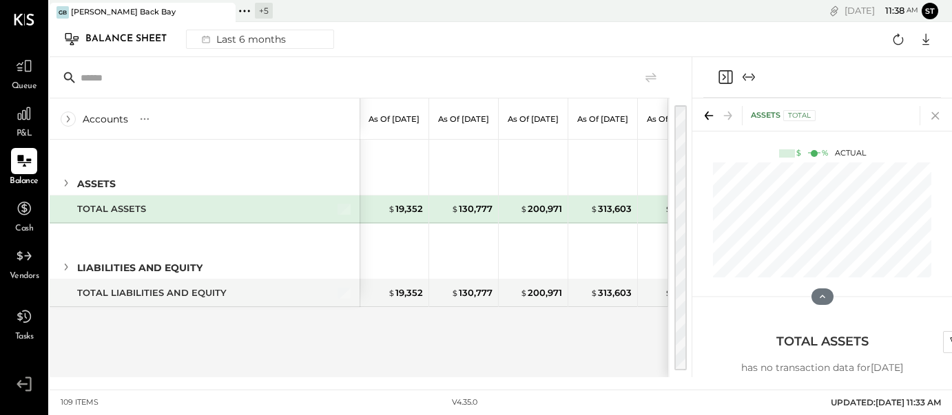
click at [932, 115] on icon at bounding box center [935, 115] width 19 height 19
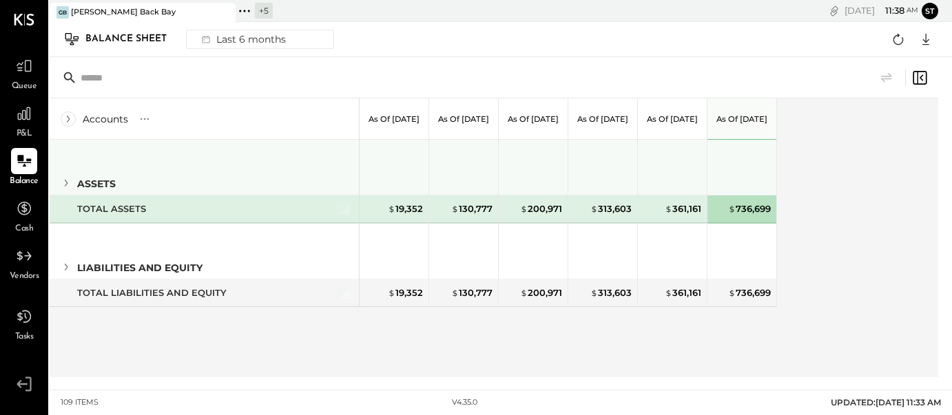
click at [68, 181] on icon at bounding box center [66, 183] width 15 height 15
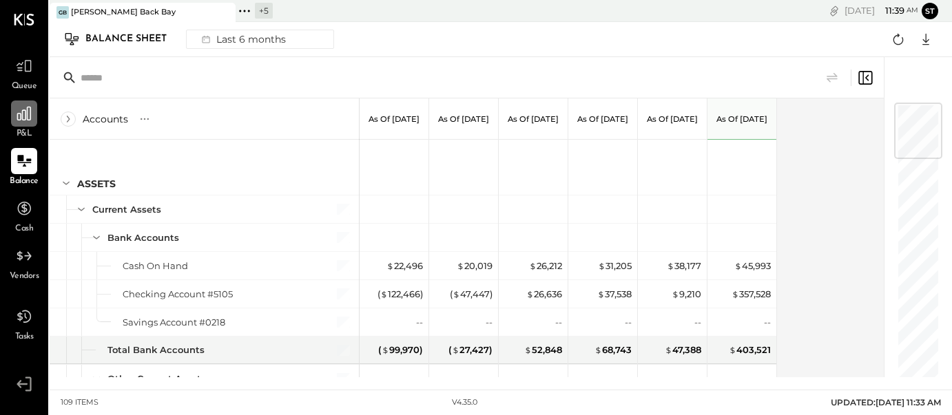
click at [30, 119] on icon at bounding box center [24, 114] width 18 height 18
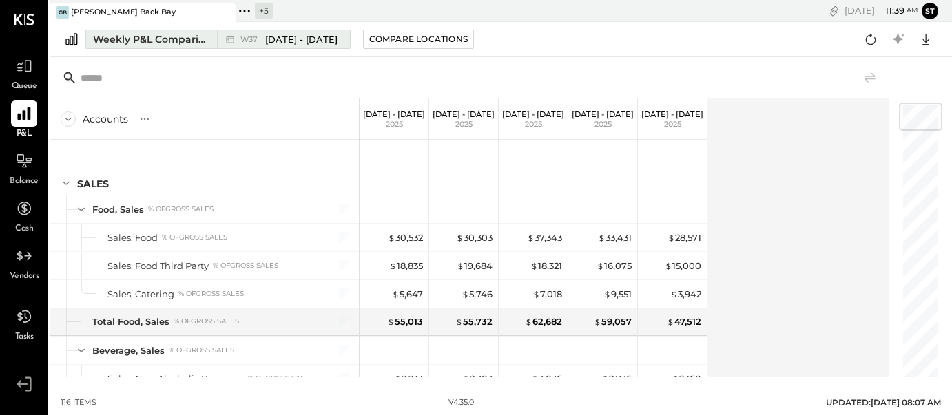
click at [291, 35] on span "Sep 8 - 14, 2025" at bounding box center [301, 39] width 72 height 13
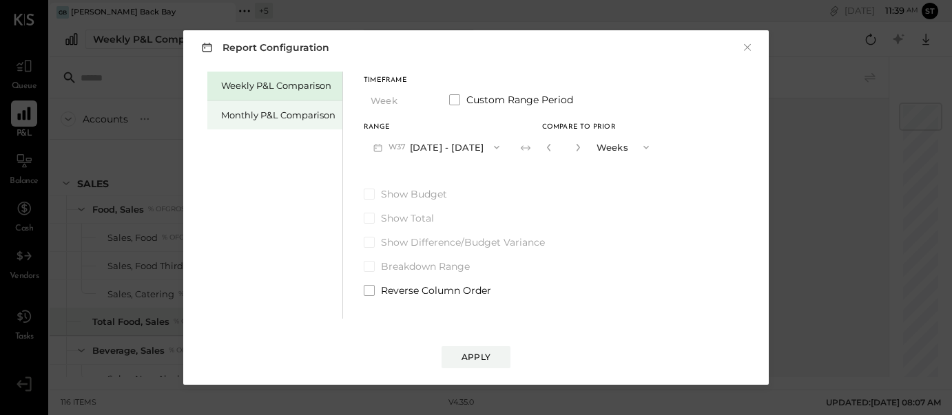
click at [300, 115] on div "Monthly P&L Comparison" at bounding box center [278, 115] width 114 height 13
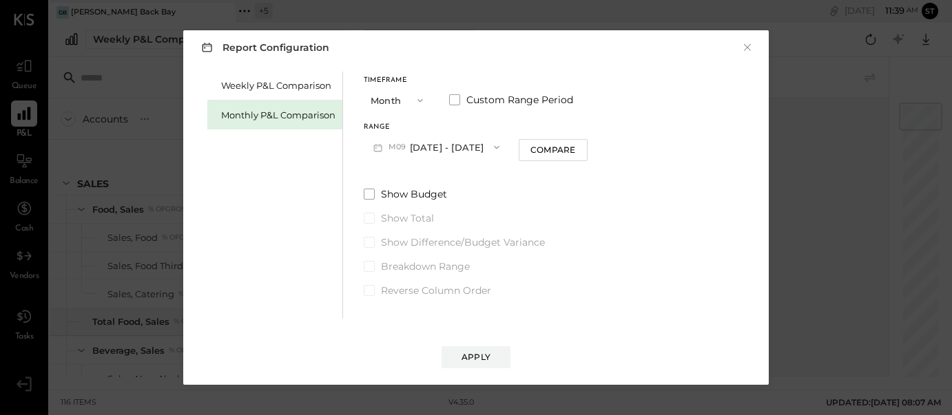
click at [419, 103] on icon "button" at bounding box center [420, 100] width 11 height 11
click at [399, 99] on span "Month" at bounding box center [389, 100] width 28 height 9
click at [554, 152] on div "Compare" at bounding box center [553, 150] width 45 height 12
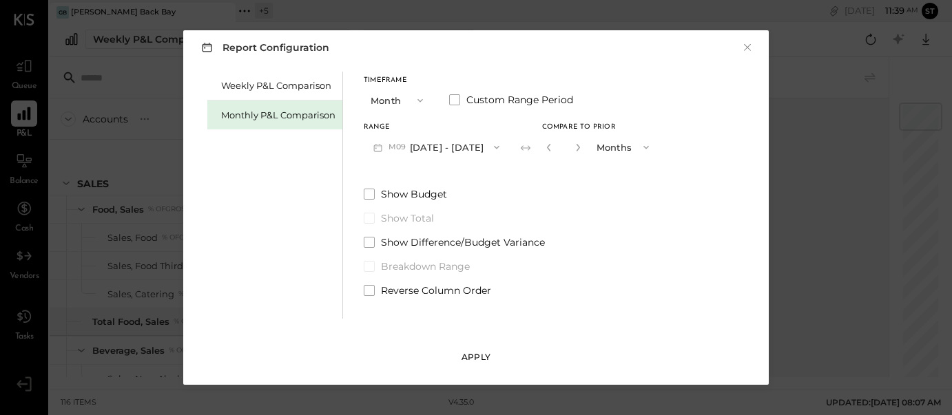
click at [484, 351] on div "Apply" at bounding box center [476, 357] width 29 height 12
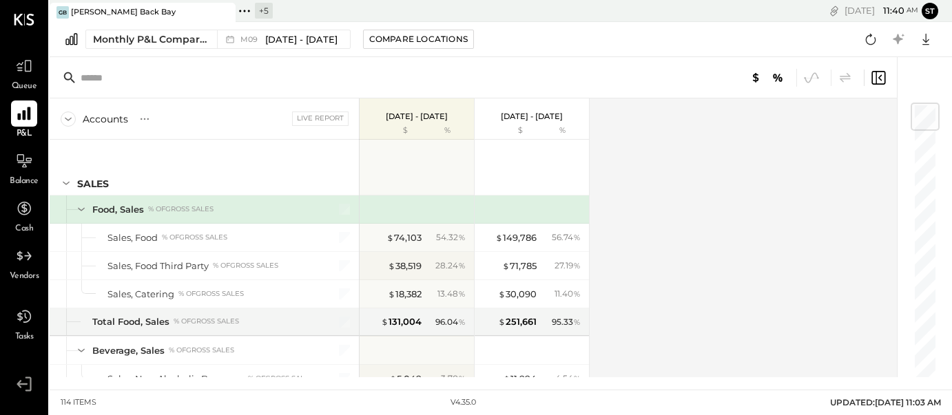
click at [28, 80] on div "Queue" at bounding box center [24, 73] width 26 height 40
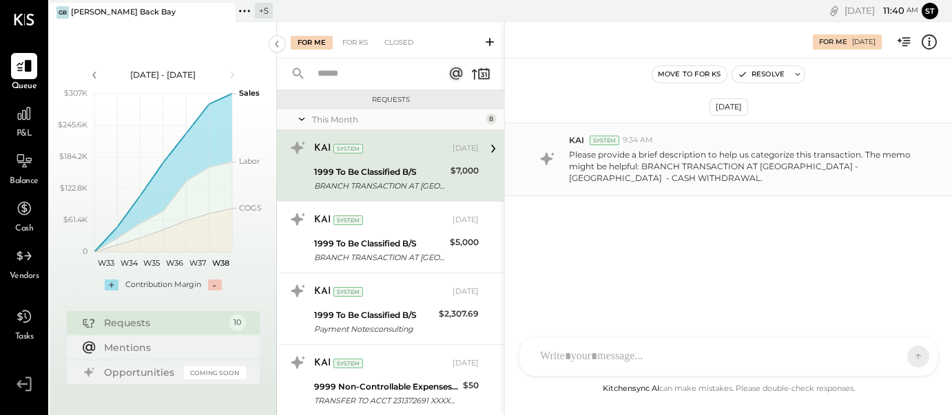
click at [705, 180] on p "Please provide a brief description to help us categorize this transaction. The …" at bounding box center [745, 166] width 353 height 35
click at [626, 161] on p "Please provide a brief description to help us categorize this transaction. The …" at bounding box center [745, 166] width 353 height 35
click at [579, 137] on span "KAI" at bounding box center [576, 140] width 15 height 12
click at [602, 184] on div "KAI System 9:34 AM Please provide a brief description to help us categorize thi…" at bounding box center [728, 160] width 447 height 74
click at [460, 174] on div "$7,000" at bounding box center [465, 171] width 28 height 14
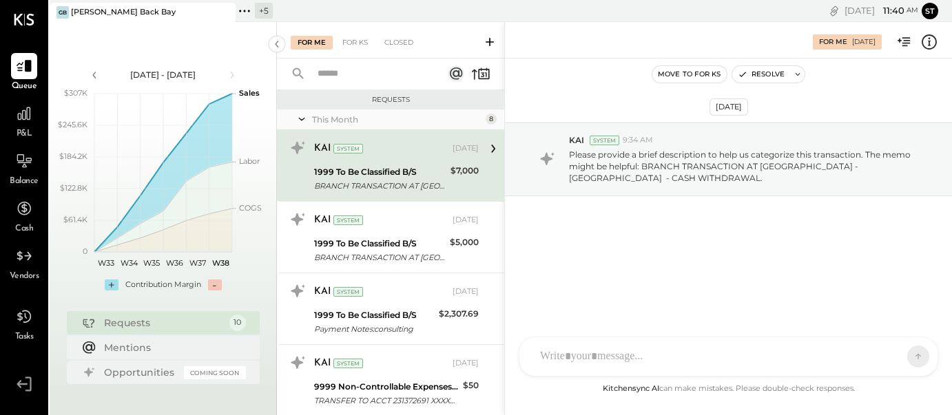
click at [489, 153] on icon at bounding box center [493, 149] width 18 height 18
click at [626, 178] on p "Please provide a brief description to help us categorize this transaction. The …" at bounding box center [745, 166] width 353 height 35
click at [437, 179] on div "BRANCH TRANSACTION AT BOSTON - BOYLSTON STREET - CASH WITHDRAWAL." at bounding box center [380, 186] width 132 height 14
click at [433, 179] on div "BRANCH TRANSACTION AT BOSTON - BOYLSTON STREET - CASH WITHDRAWAL." at bounding box center [380, 186] width 132 height 14
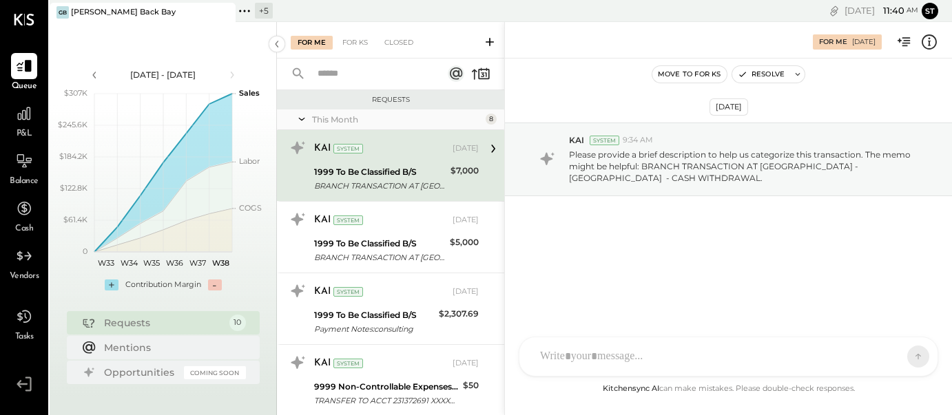
click at [491, 152] on icon at bounding box center [493, 149] width 18 height 18
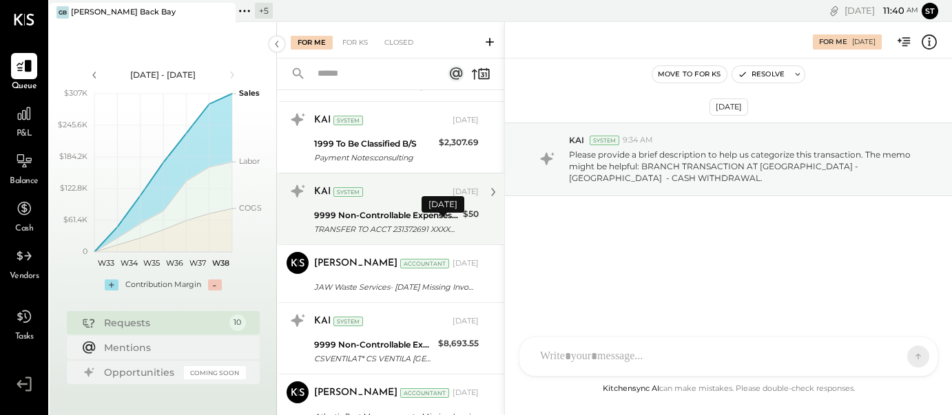
scroll to position [172, 0]
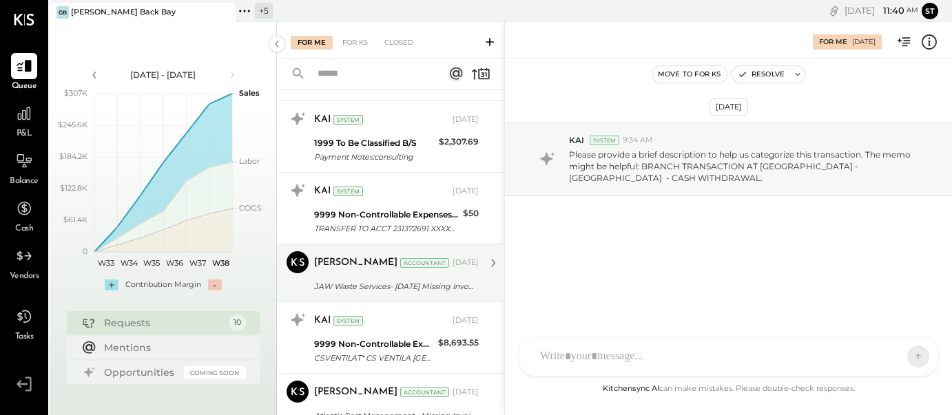
click at [438, 285] on div "JAW Waste Services- August 2025 Missing Invoice" at bounding box center [394, 287] width 161 height 14
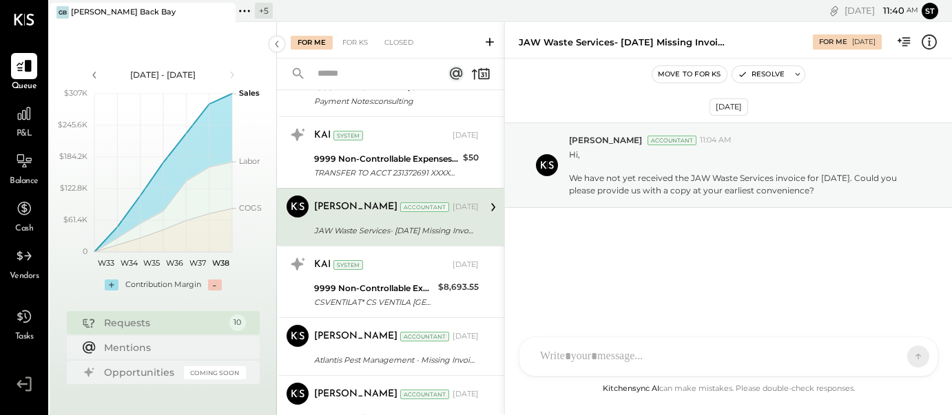
scroll to position [231, 0]
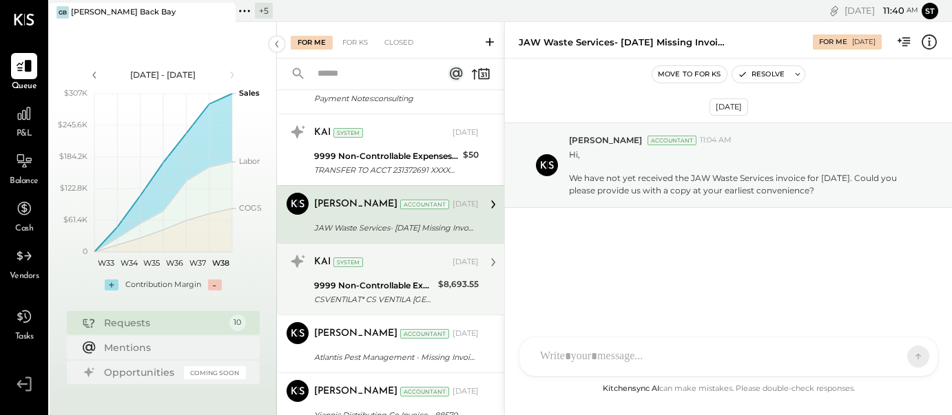
click at [453, 294] on div "$8,693.55" at bounding box center [458, 293] width 41 height 30
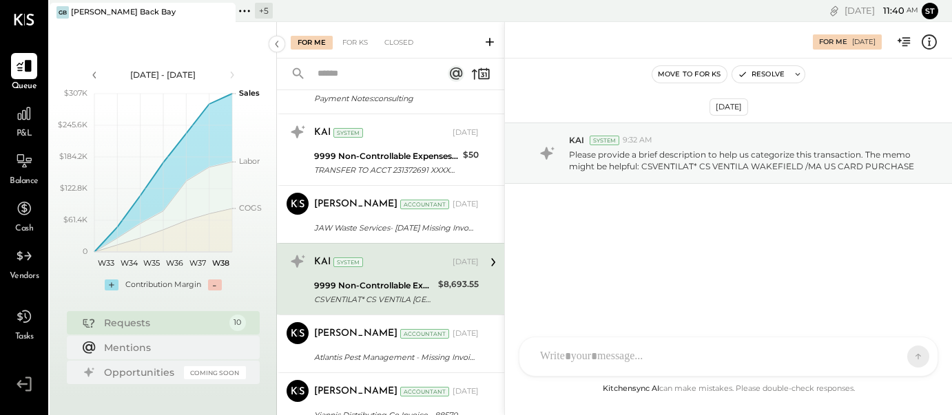
click at [488, 264] on icon at bounding box center [493, 263] width 18 height 18
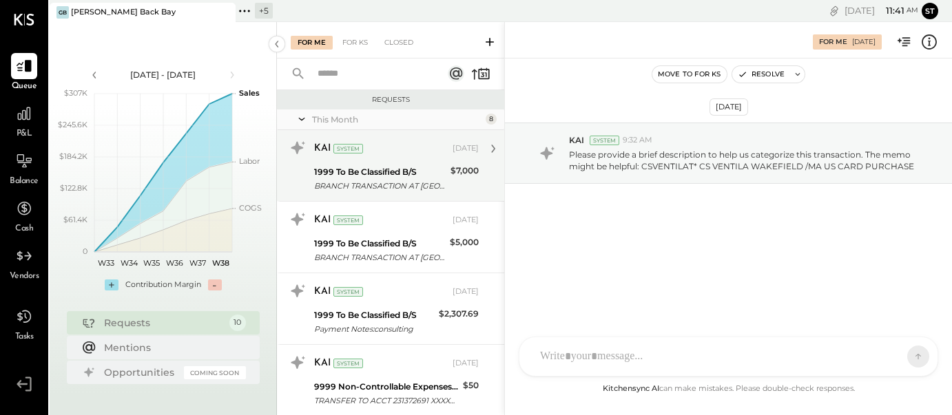
click at [427, 177] on div "1999 To Be Classified B/S" at bounding box center [380, 172] width 132 height 14
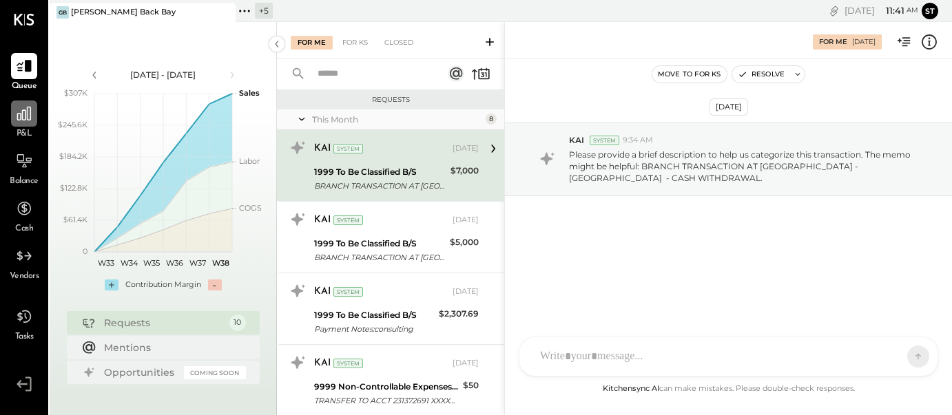
click at [32, 119] on icon at bounding box center [24, 114] width 18 height 18
